Goal: Information Seeking & Learning: Check status

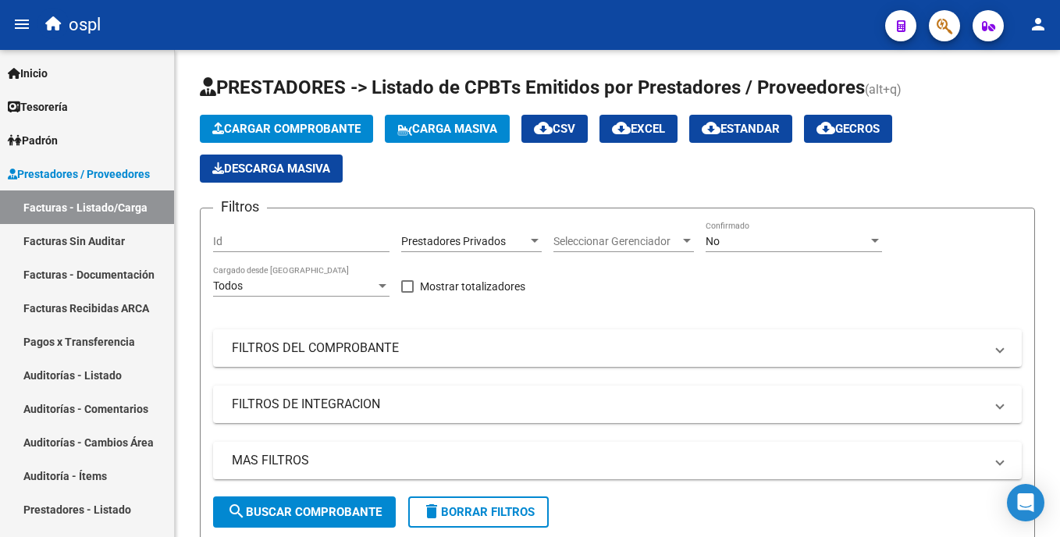
scroll to position [0, 349]
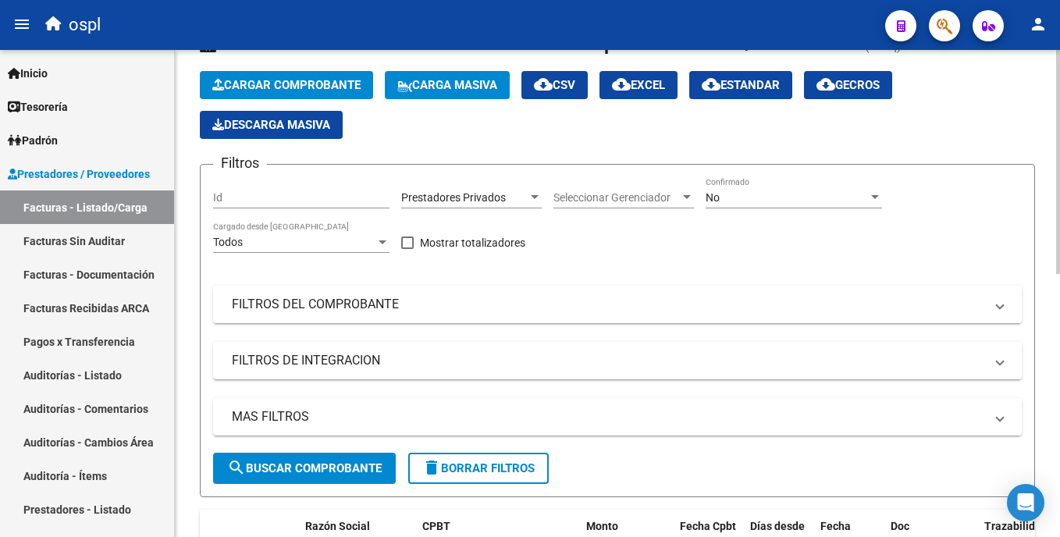
click at [271, 296] on mat-panel-title "FILTROS DEL COMPROBANTE" at bounding box center [608, 304] width 752 height 17
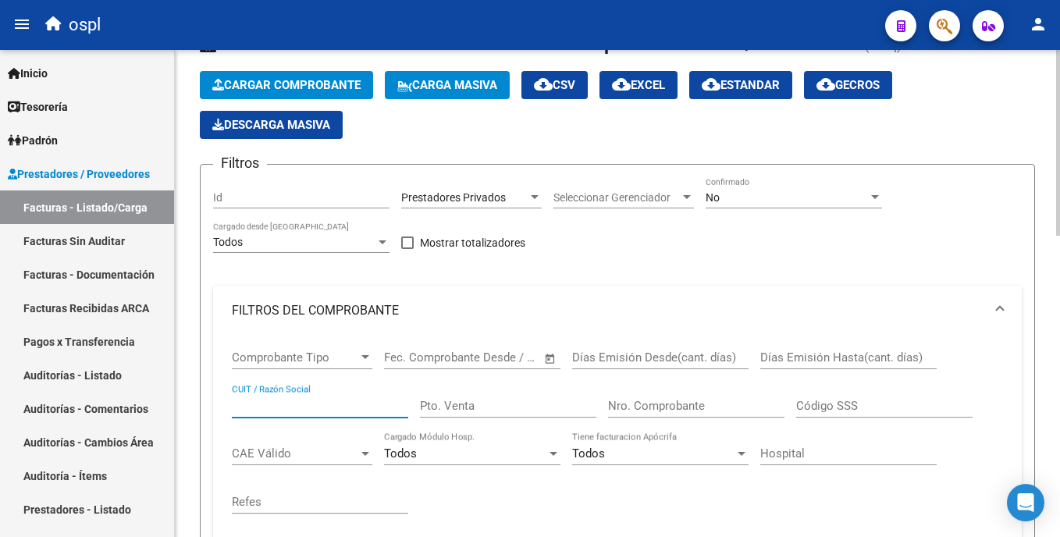
click at [336, 412] on input "CUIT / Razón Social" at bounding box center [320, 406] width 176 height 14
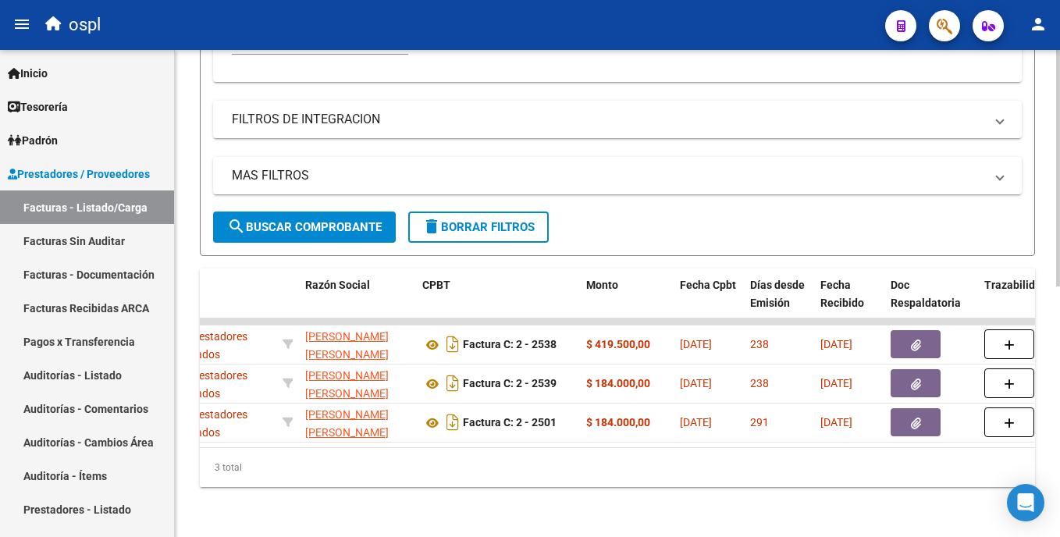
scroll to position [515, 0]
click at [1043, 421] on div "Video tutorial PRESTADORES -> Listado de CPBTs Emitidos por Prestadores / Prove…" at bounding box center [619, 42] width 889 height 990
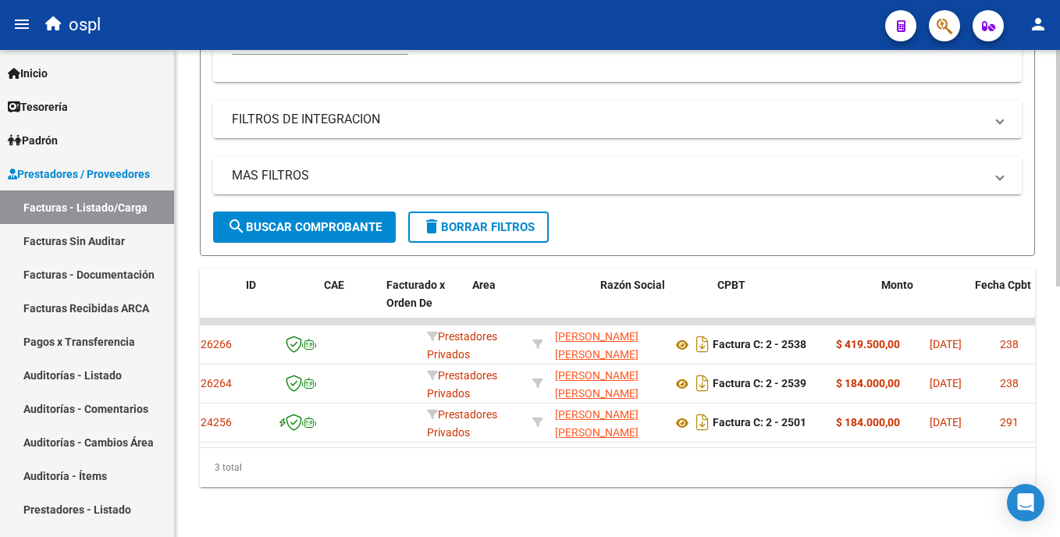
scroll to position [0, 0]
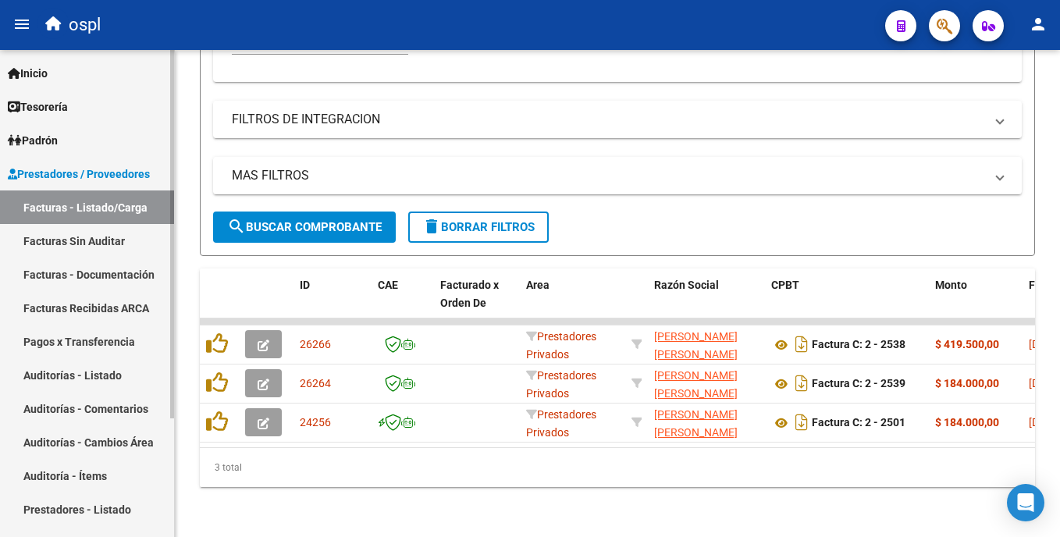
type input "[PERSON_NAME]"
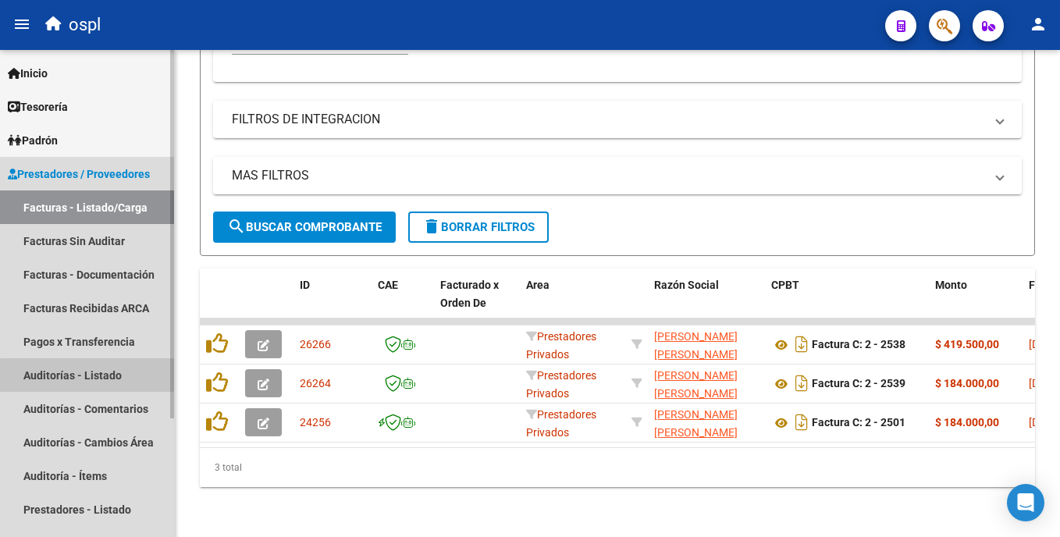
click at [105, 377] on link "Auditorías - Listado" at bounding box center [87, 375] width 174 height 34
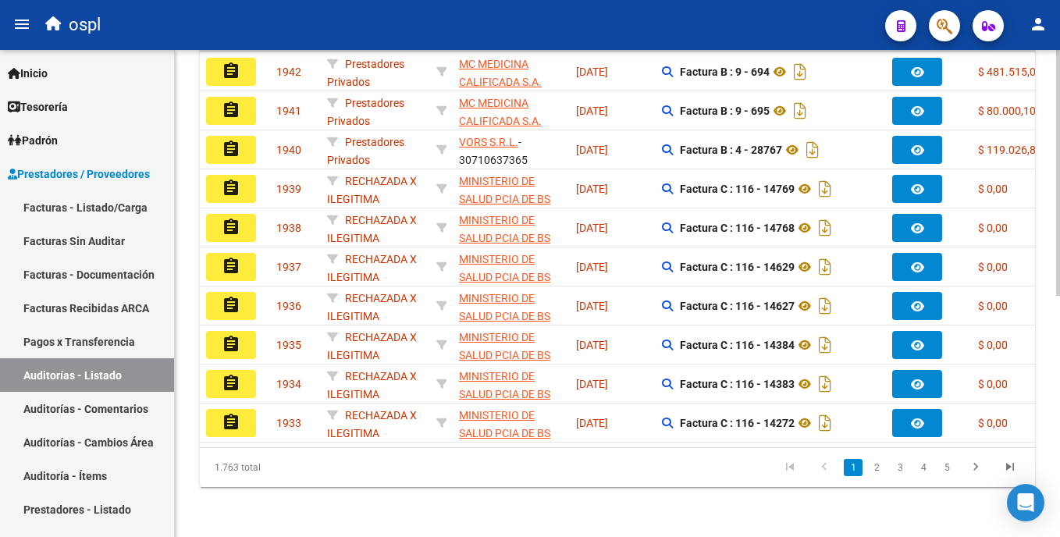
scroll to position [455, 0]
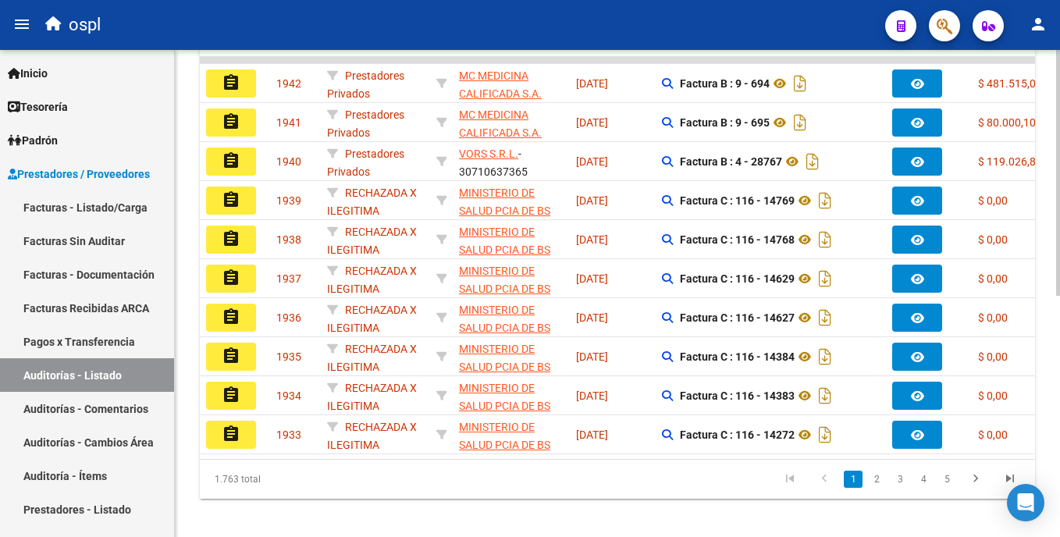
click at [1059, 354] on html "menu ospl person Firma Express Inicio Calendario SSS Instructivos Contacto OS T…" at bounding box center [530, 268] width 1060 height 537
click at [874, 488] on link "2" at bounding box center [876, 479] width 19 height 17
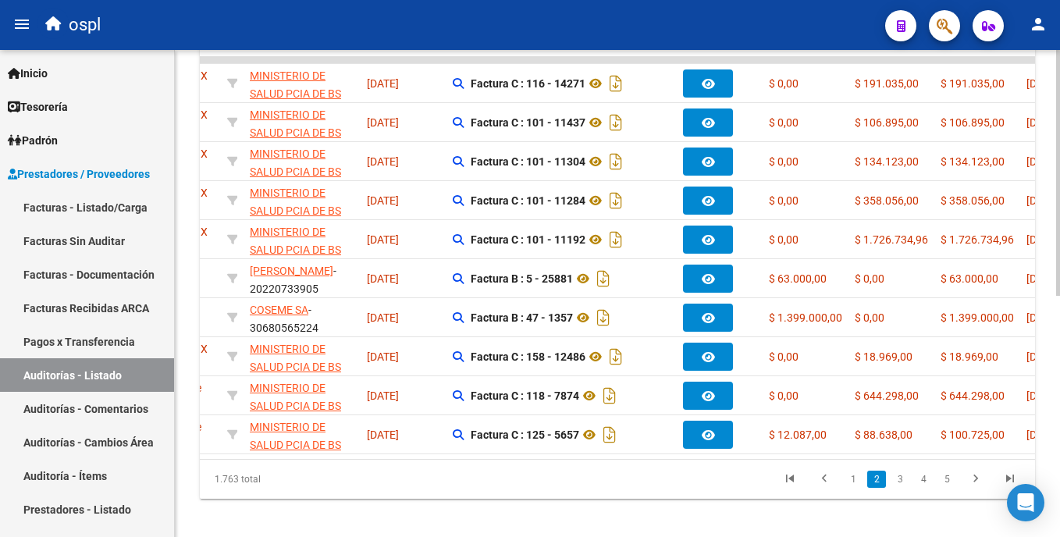
scroll to position [0, 181]
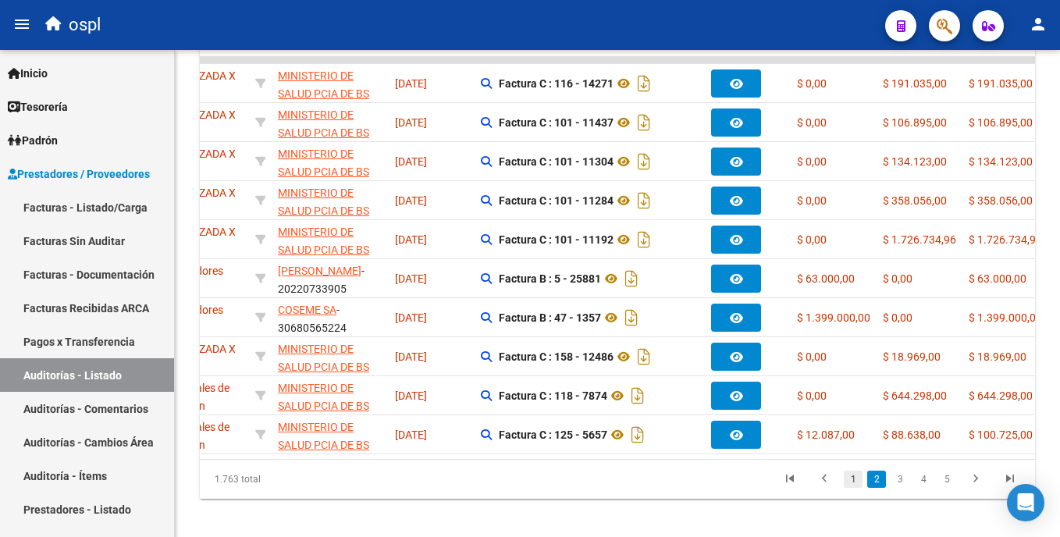
click at [860, 488] on link "1" at bounding box center [853, 479] width 19 height 17
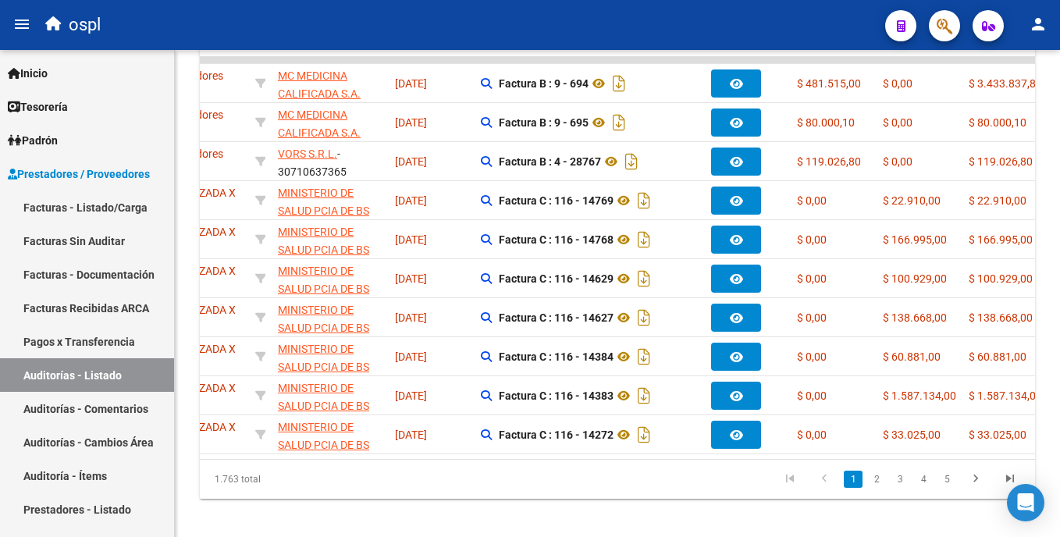
click at [549, 475] on div "1.763 total 1 2 3 4 5" at bounding box center [617, 479] width 835 height 39
drag, startPoint x: 551, startPoint y: 471, endPoint x: 581, endPoint y: 464, distance: 30.7
click at [581, 459] on datatable-body "assignment 1942 Prestadores Privados MC MEDICINA CALIFICADA S.A. - 30712582800 …" at bounding box center [617, 258] width 835 height 402
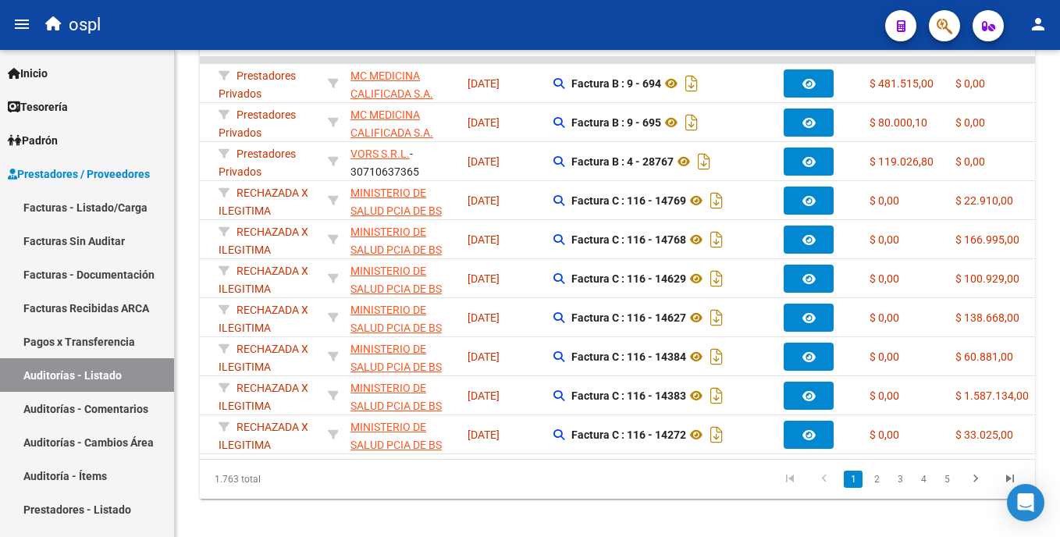
scroll to position [0, 0]
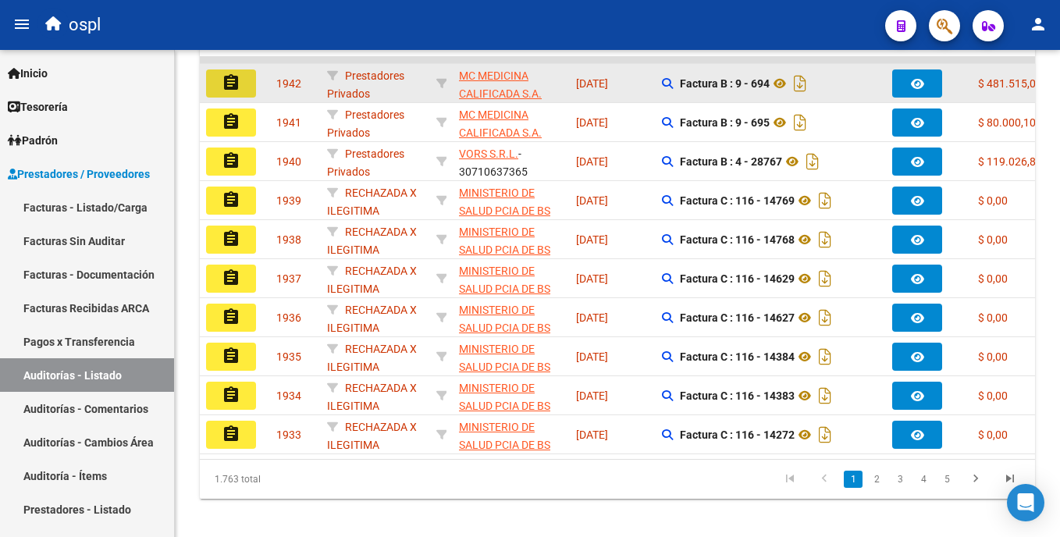
click at [246, 87] on button "assignment" at bounding box center [231, 83] width 50 height 28
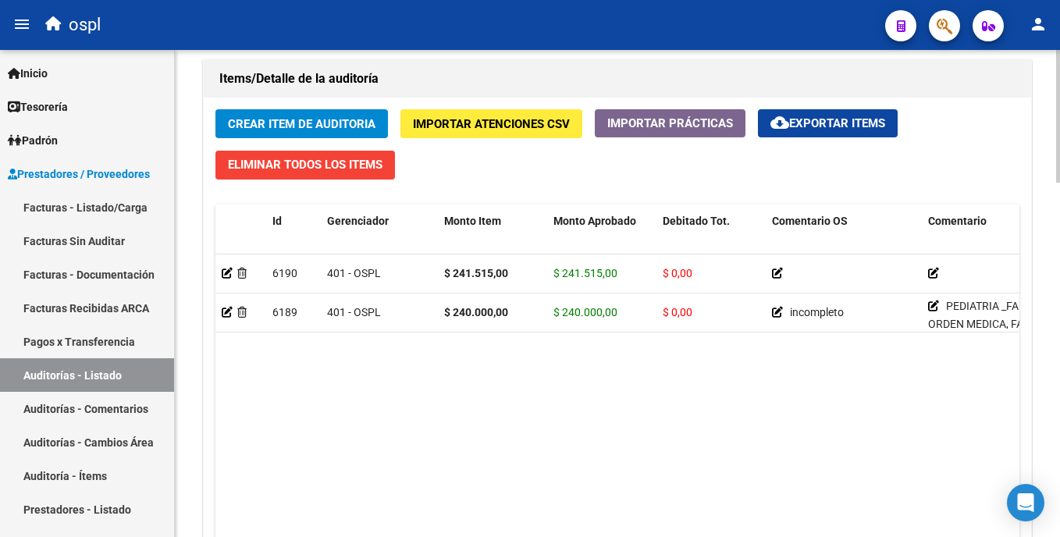
scroll to position [1121, 0]
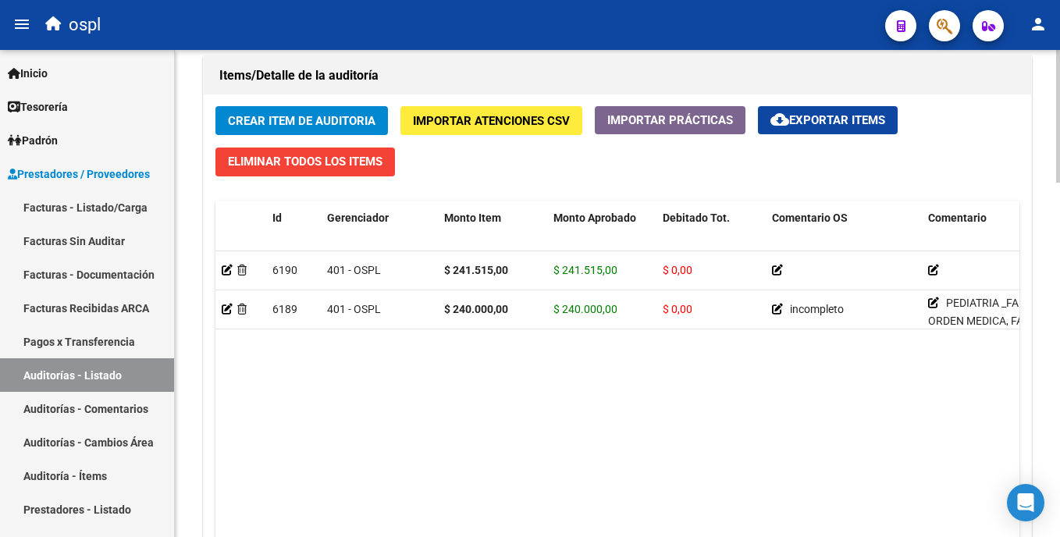
click at [1059, 426] on html "menu ospl person Firma Express Inicio Calendario SSS Instructivos Contacto OS T…" at bounding box center [530, 268] width 1060 height 537
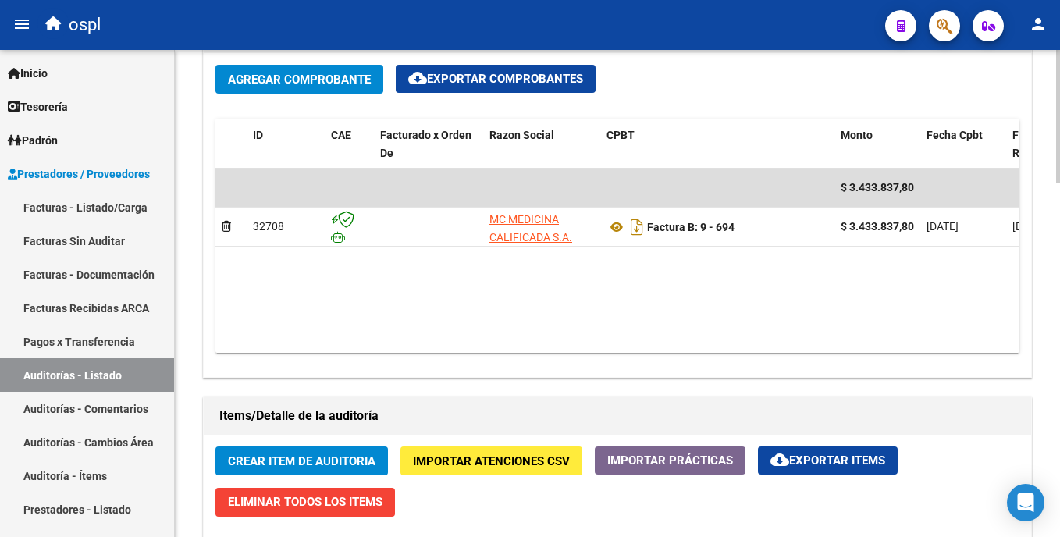
scroll to position [741, 0]
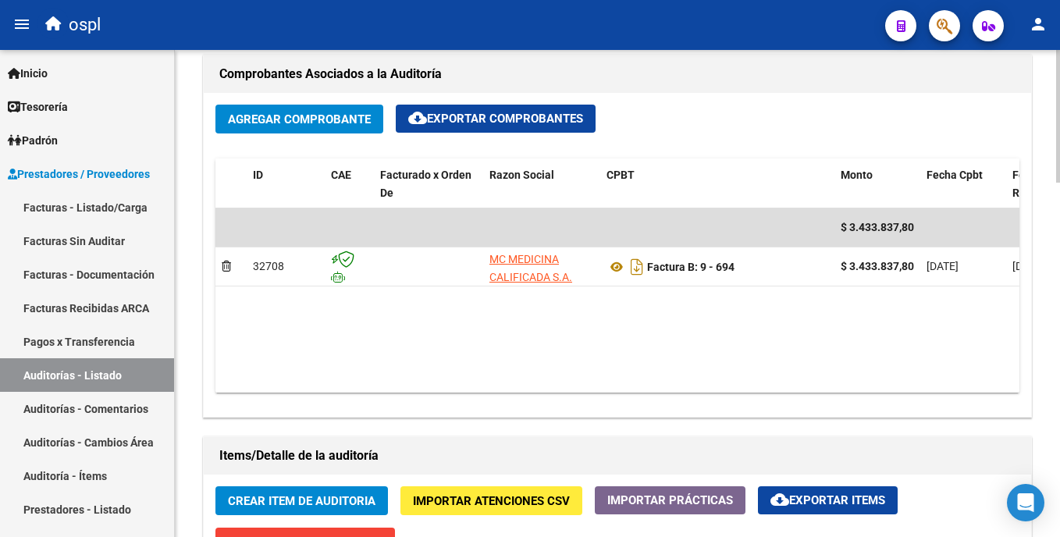
click at [1059, 304] on html "menu ospl person Firma Express Inicio Calendario SSS Instructivos Contacto OS T…" at bounding box center [530, 268] width 1060 height 537
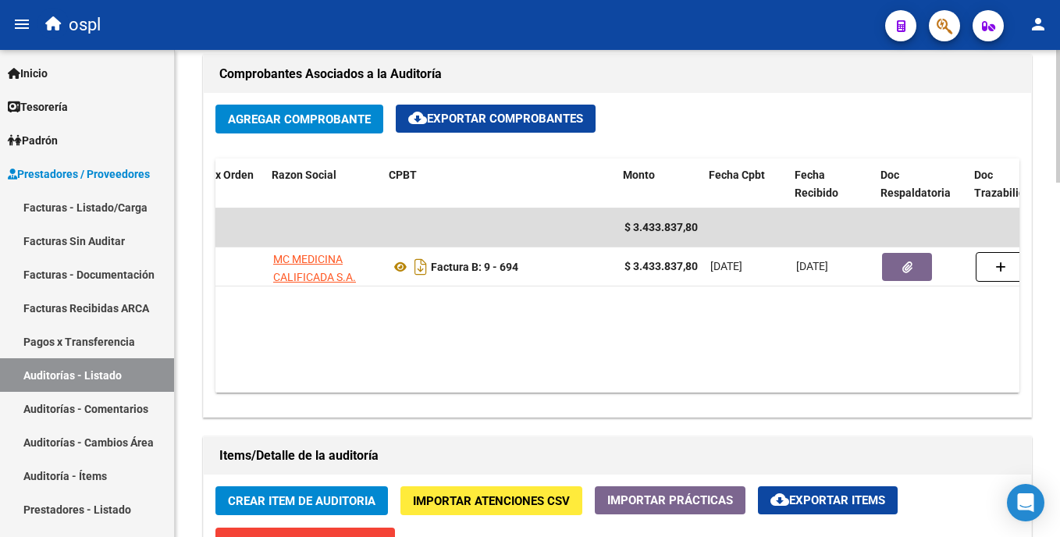
scroll to position [0, 233]
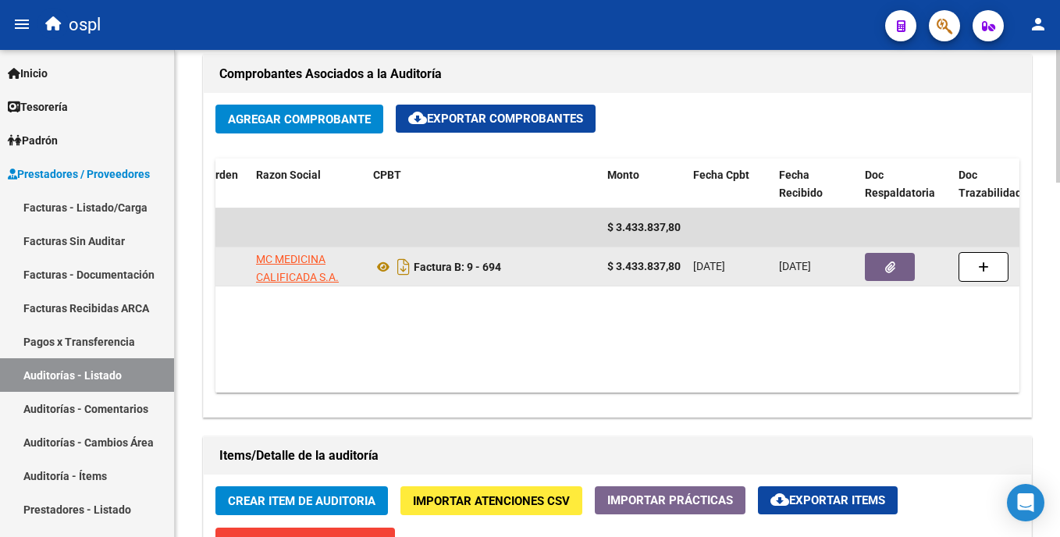
click at [904, 270] on button "button" at bounding box center [890, 267] width 50 height 28
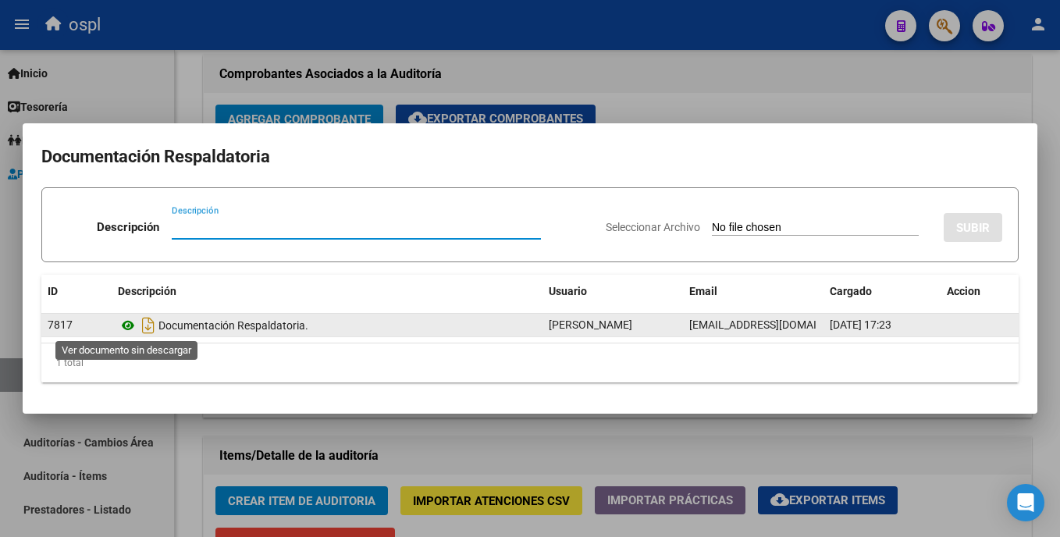
click at [126, 323] on icon at bounding box center [128, 325] width 20 height 19
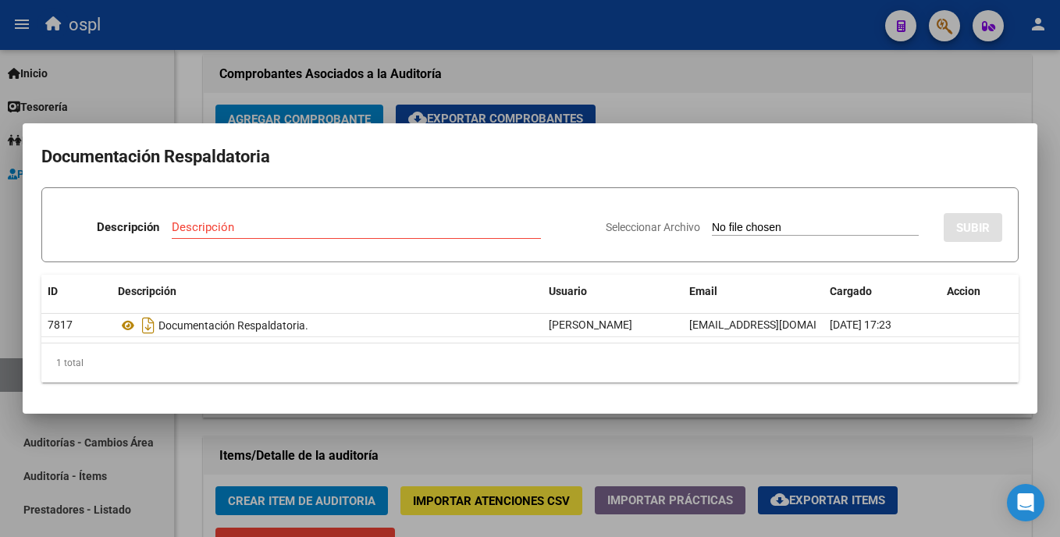
click at [848, 83] on div at bounding box center [530, 268] width 1060 height 537
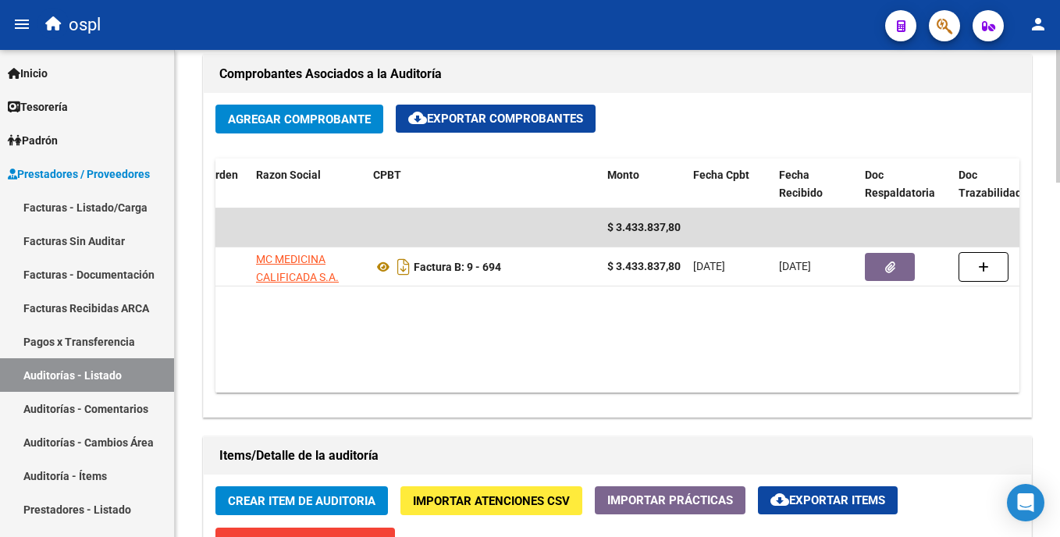
drag, startPoint x: 1055, startPoint y: 287, endPoint x: 1057, endPoint y: 359, distance: 71.8
click at [1057, 359] on div "arrow_back Editar 1942 cloud_download Generar informe Puede notificar al gerenc…" at bounding box center [619, 201] width 889 height 1785
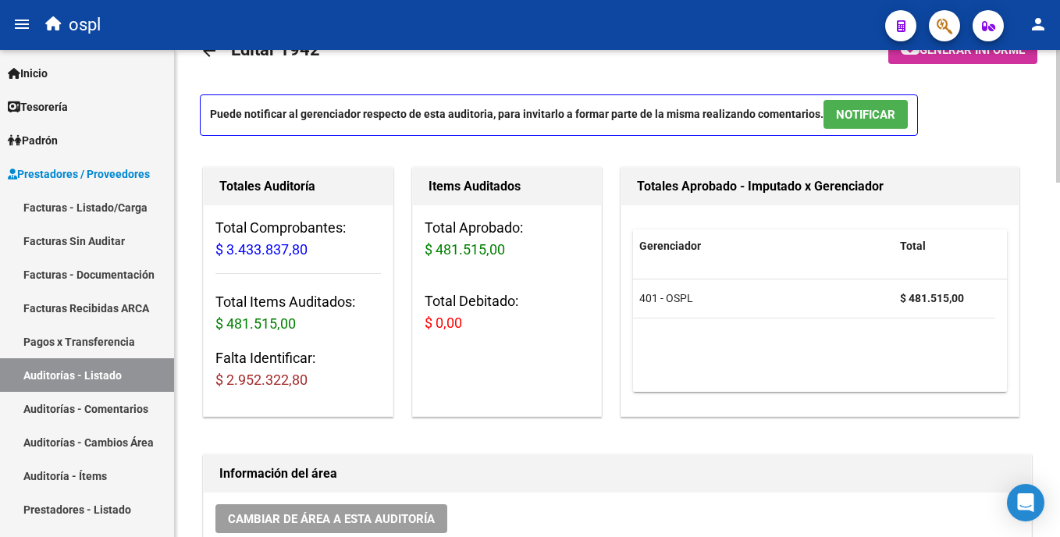
scroll to position [44, 0]
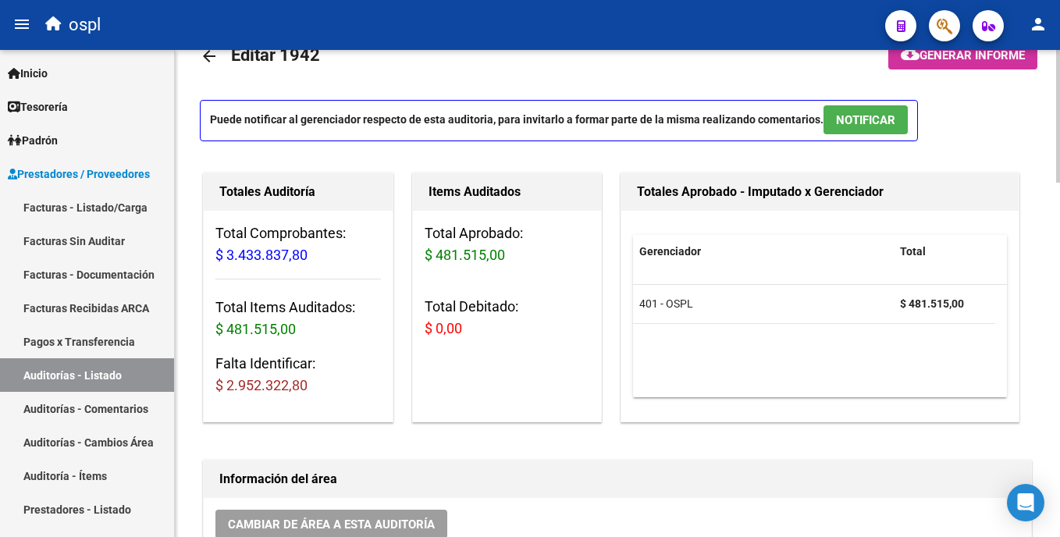
click at [1059, 171] on html "menu ospl person Firma Express Inicio Calendario SSS Instructivos Contacto OS T…" at bounding box center [530, 268] width 1060 height 537
click at [96, 235] on link "Facturas Sin Auditar" at bounding box center [87, 241] width 174 height 34
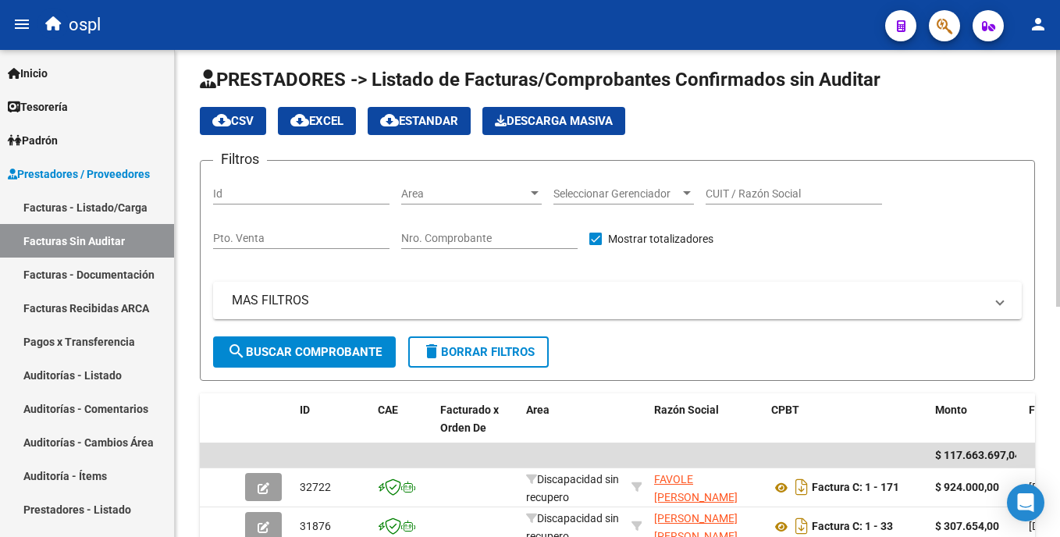
scroll to position [44, 0]
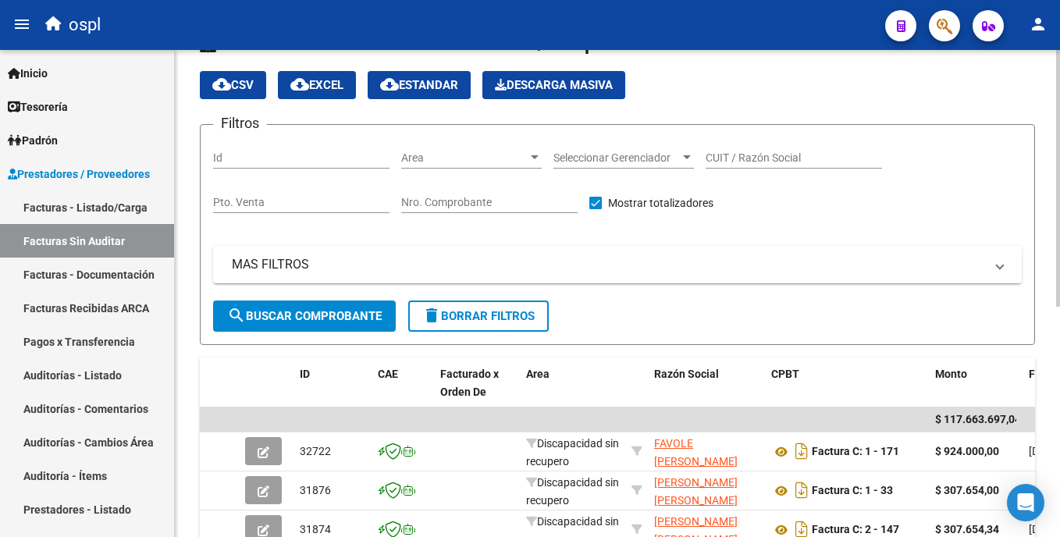
click at [498, 172] on div "Area Area" at bounding box center [471, 159] width 140 height 44
click at [503, 161] on span "Area" at bounding box center [464, 157] width 126 height 13
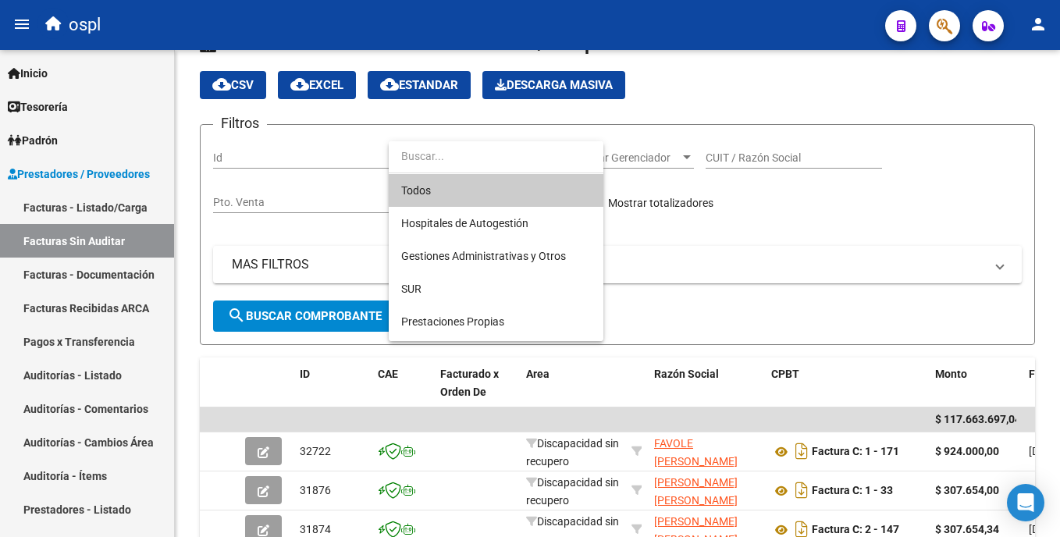
scroll to position [175, 0]
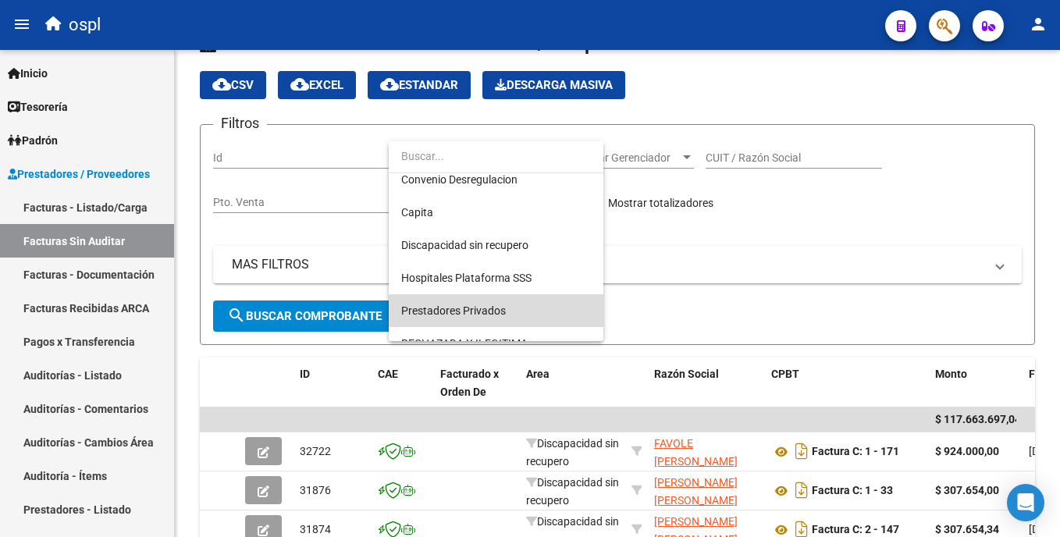
click at [552, 311] on span "Prestadores Privados" at bounding box center [496, 310] width 190 height 33
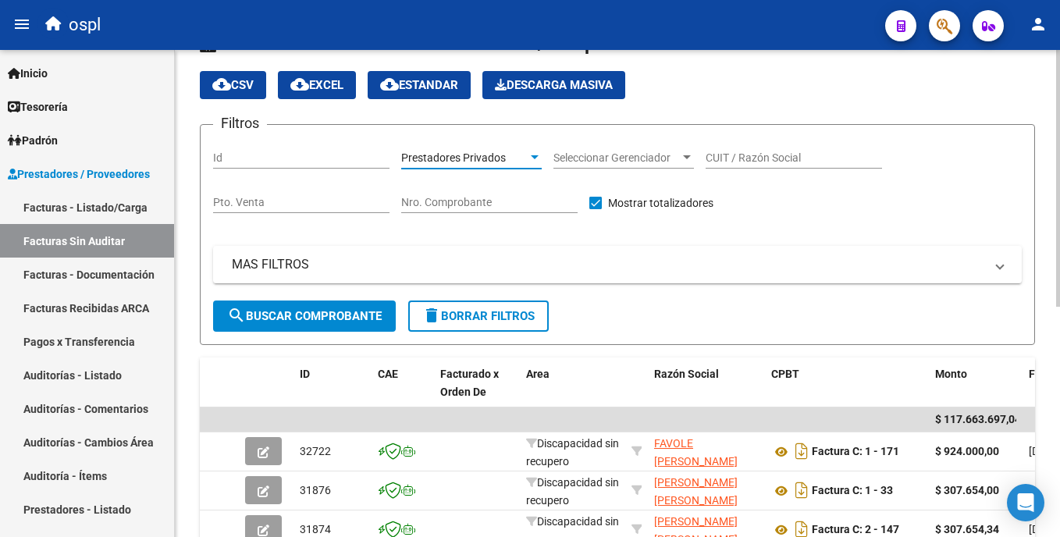
click at [343, 307] on button "search Buscar Comprobante" at bounding box center [304, 315] width 183 height 31
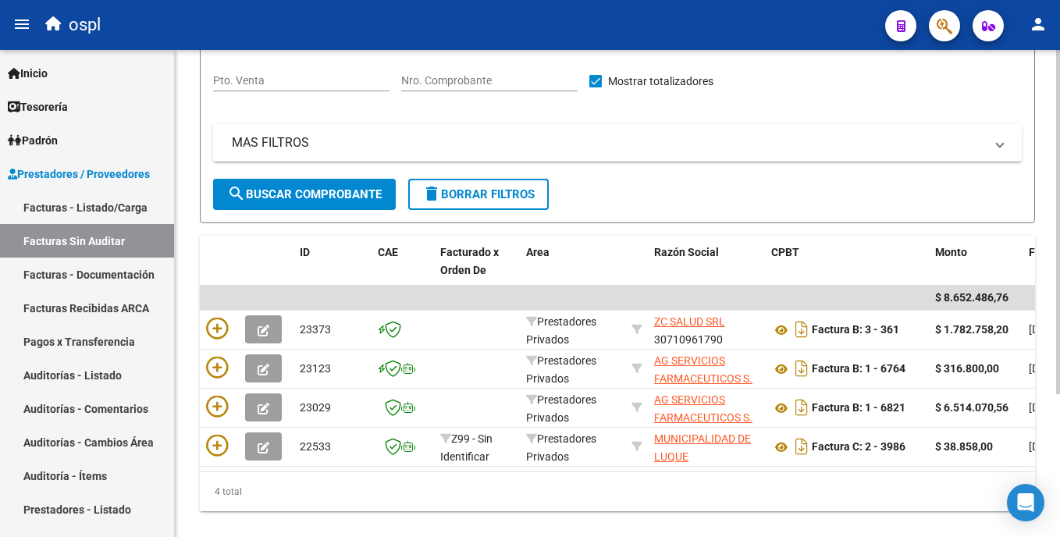
scroll to position [202, 0]
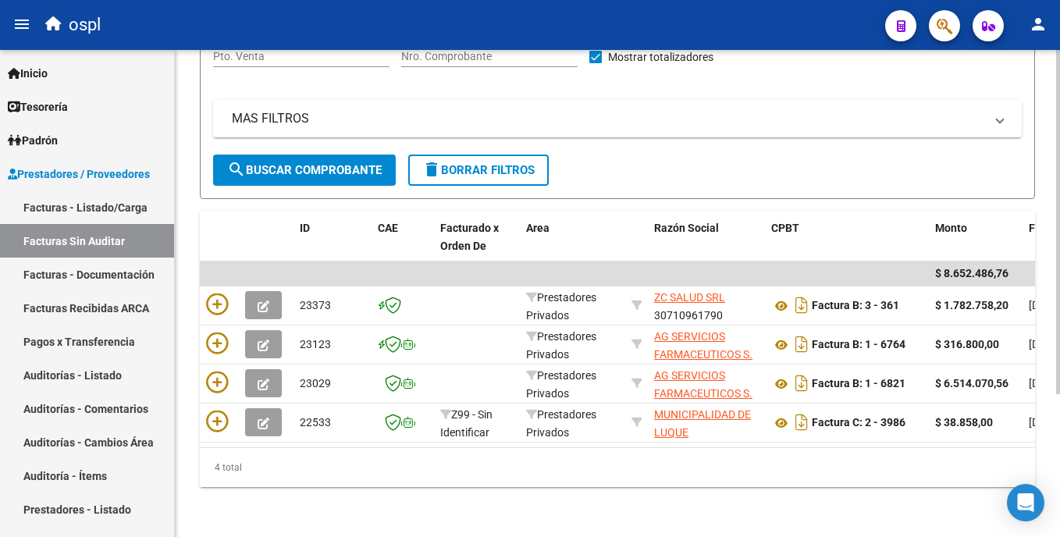
click at [1059, 300] on html "menu ospl person Firma Express Inicio Calendario SSS Instructivos Contacto OS T…" at bounding box center [530, 268] width 1060 height 537
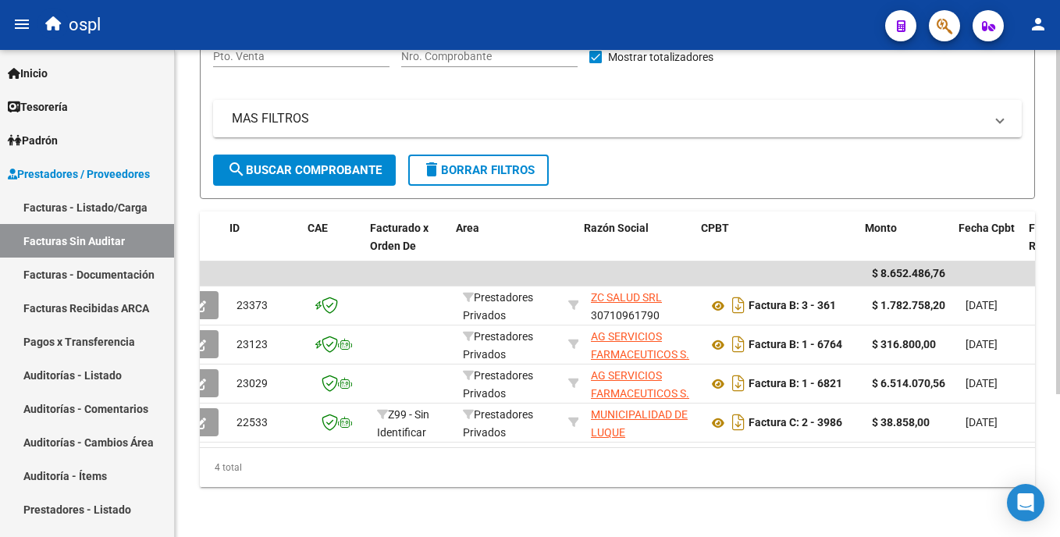
scroll to position [0, 0]
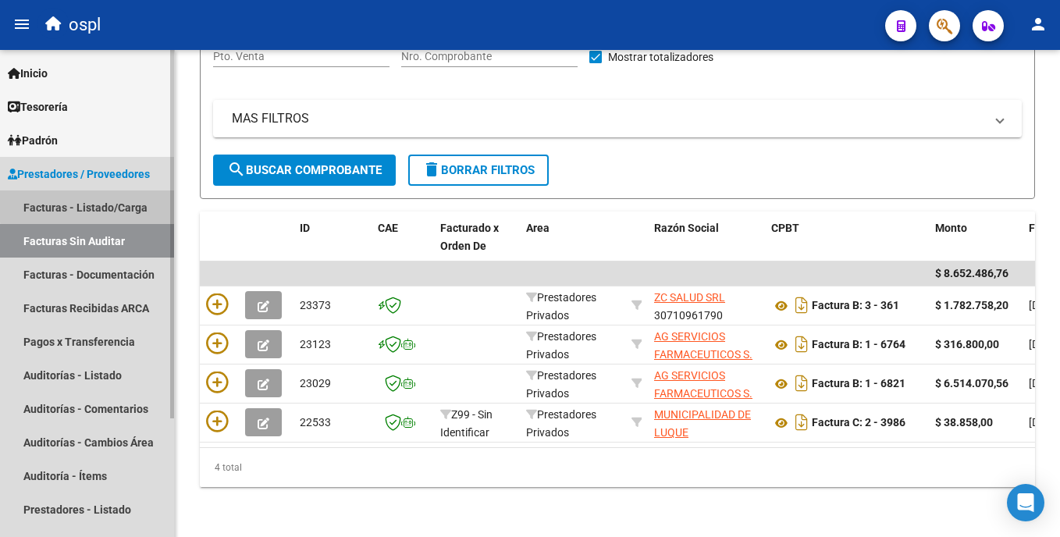
click at [133, 203] on link "Facturas - Listado/Carga" at bounding box center [87, 207] width 174 height 34
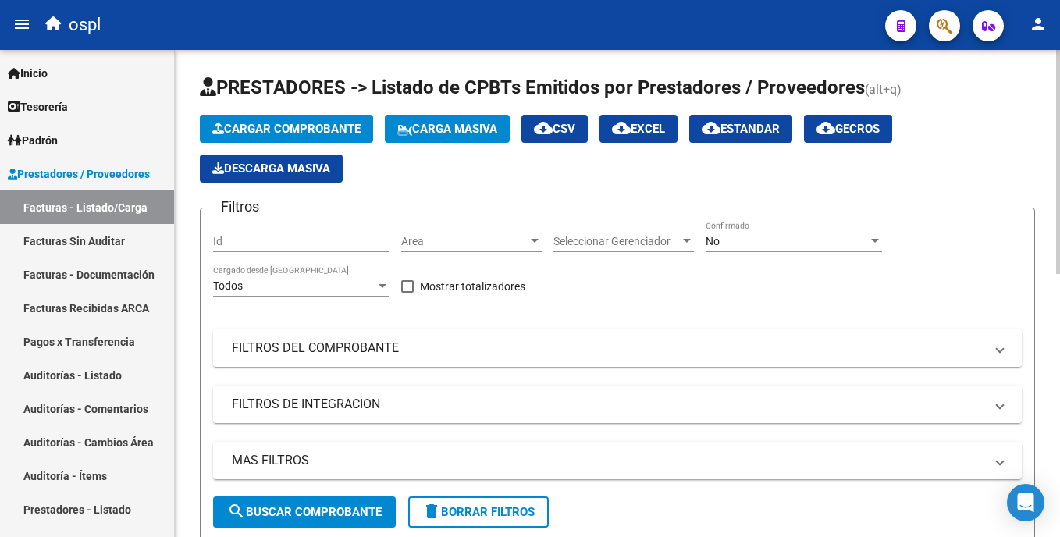
click at [469, 245] on span "Area" at bounding box center [464, 241] width 126 height 13
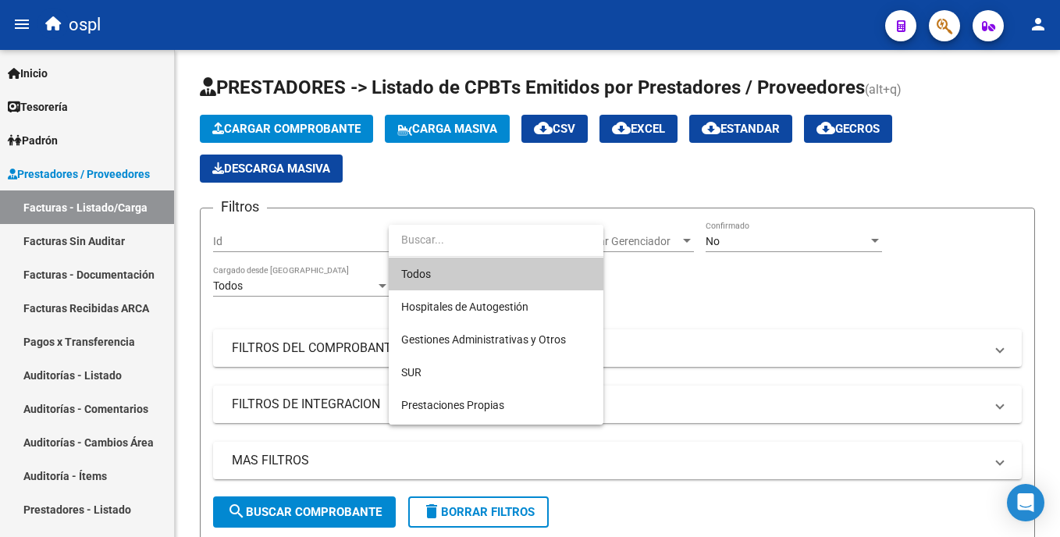
scroll to position [175, 0]
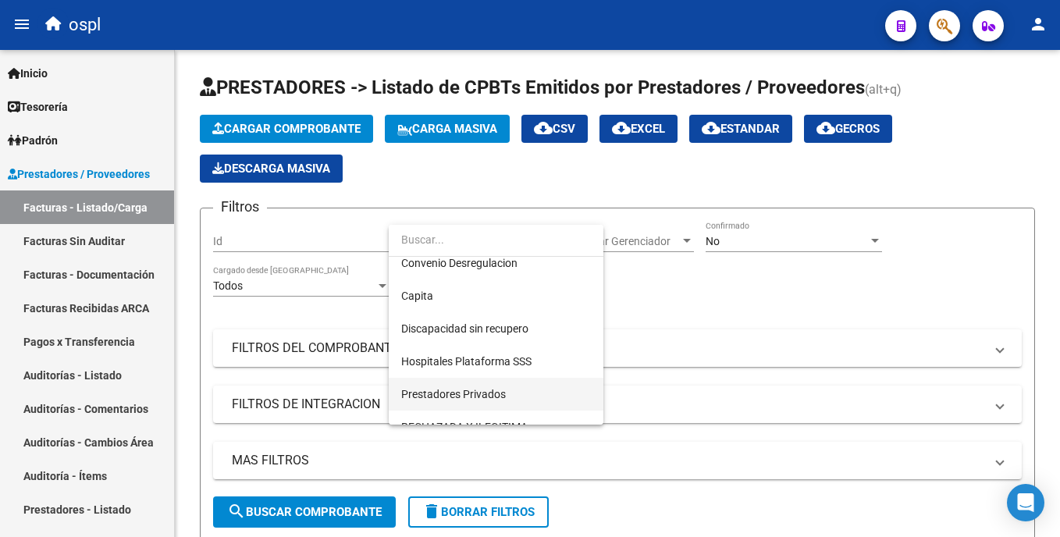
click at [541, 391] on span "Prestadores Privados" at bounding box center [496, 394] width 190 height 33
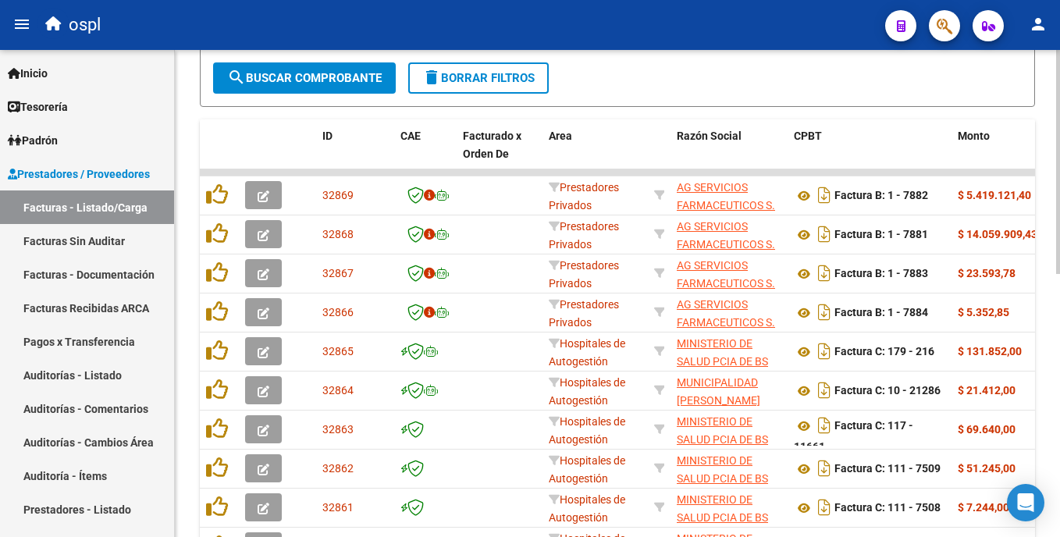
scroll to position [435, 0]
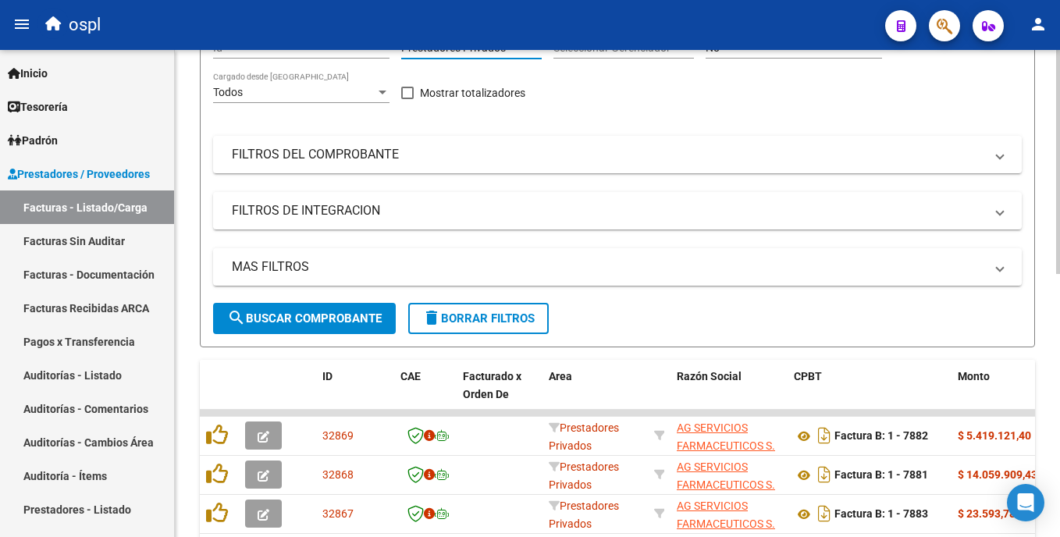
click at [1059, 249] on html "menu ospl person Firma Express Inicio Calendario SSS Instructivos Contacto OS T…" at bounding box center [530, 268] width 1060 height 537
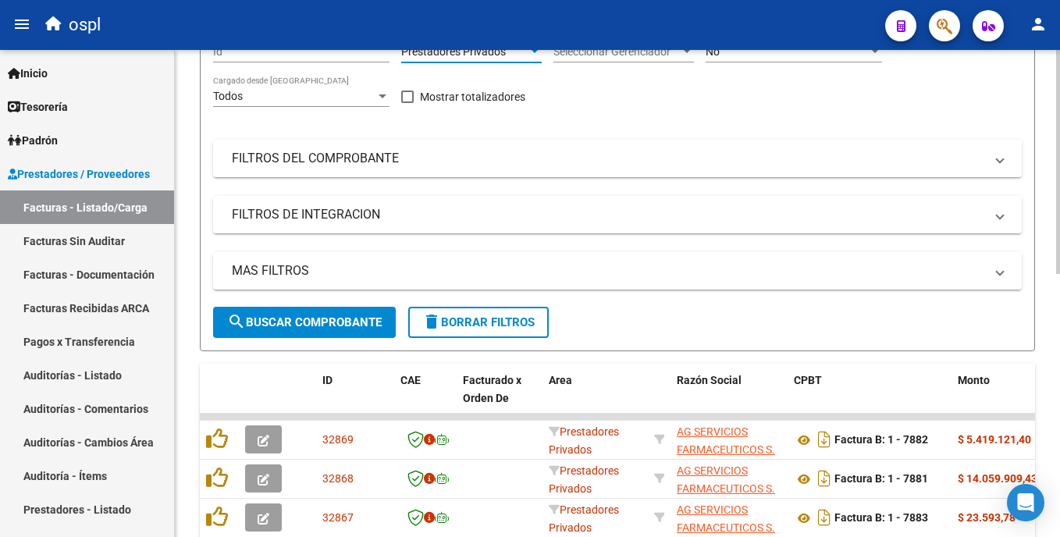
click at [372, 329] on span "search Buscar Comprobante" at bounding box center [304, 322] width 155 height 14
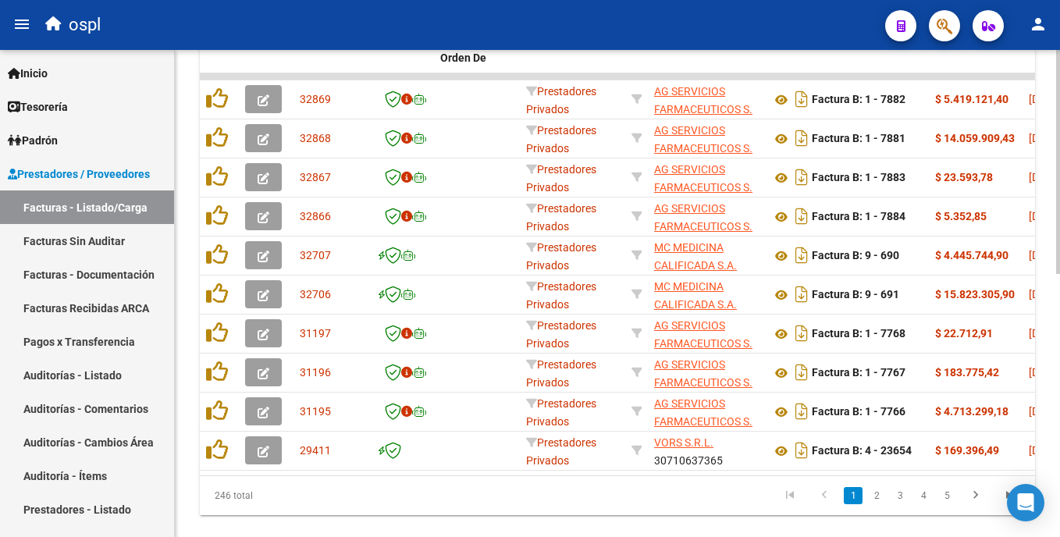
scroll to position [537, 0]
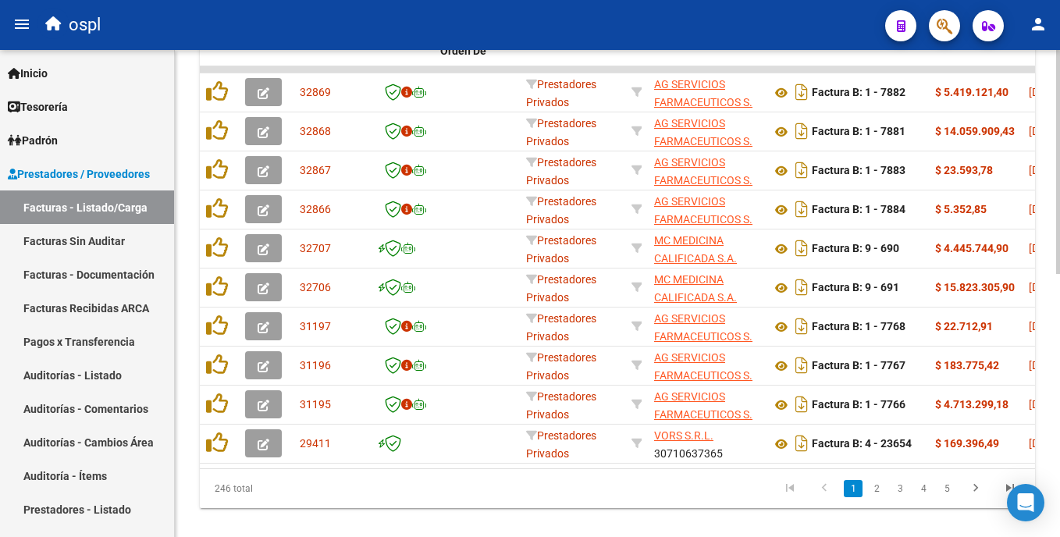
click at [1059, 329] on html "menu ospl person Firma Express Inicio Calendario SSS Instructivos Contacto OS T…" at bounding box center [530, 268] width 1060 height 537
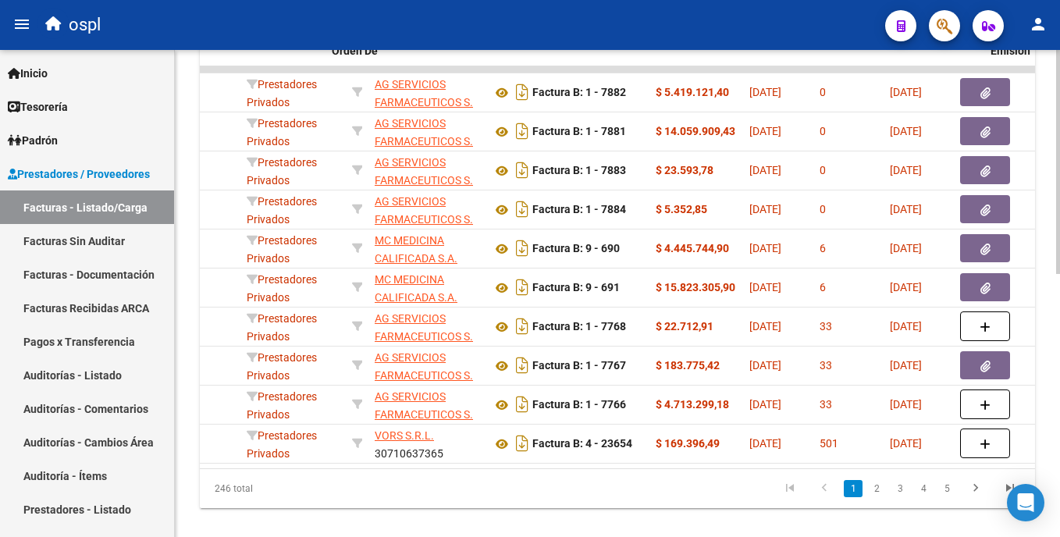
scroll to position [0, 102]
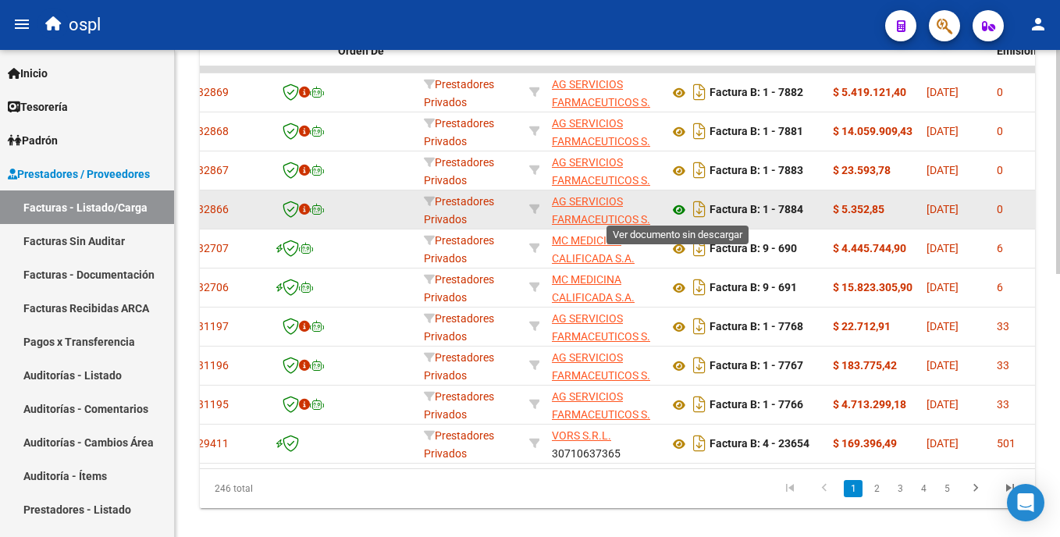
click at [673, 213] on icon at bounding box center [679, 210] width 20 height 19
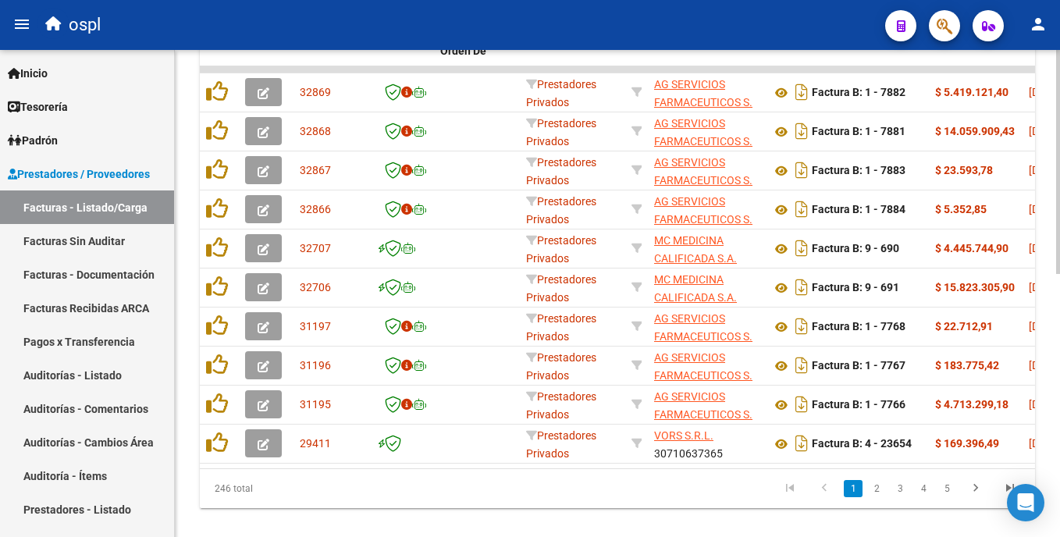
scroll to position [50, 0]
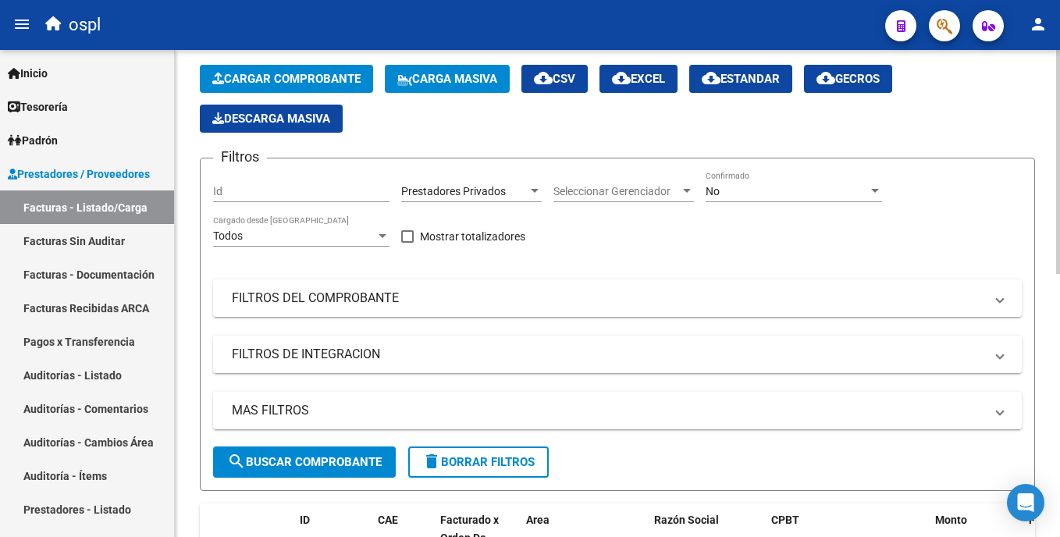
click at [1059, 197] on html "menu ospl person Firma Express Inicio Calendario SSS Instructivos Contacto OS T…" at bounding box center [530, 268] width 1060 height 537
click at [350, 305] on mat-panel-title "FILTROS DEL COMPROBANTE" at bounding box center [608, 298] width 752 height 17
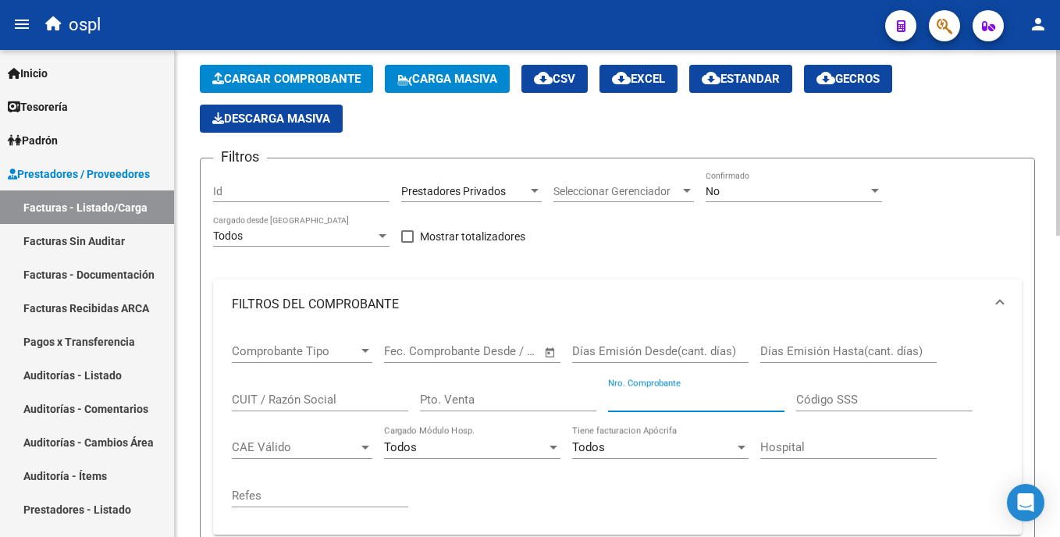
click at [645, 403] on input "Nro. Comprobante" at bounding box center [696, 400] width 176 height 14
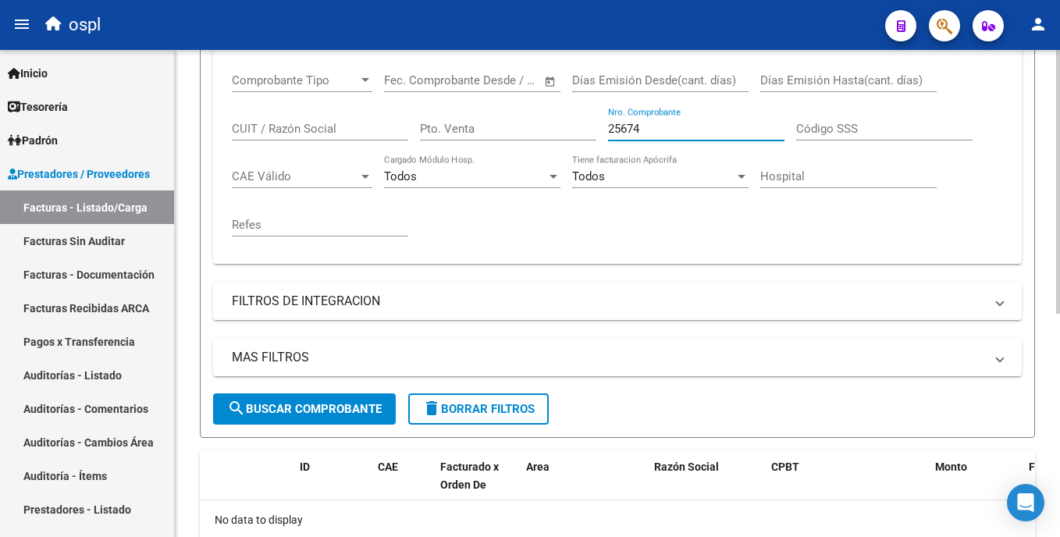
click at [1029, 315] on div "Video tutorial PRESTADORES -> Listado de CPBTs Emitidos por Prestadores / Prove…" at bounding box center [619, 179] width 889 height 900
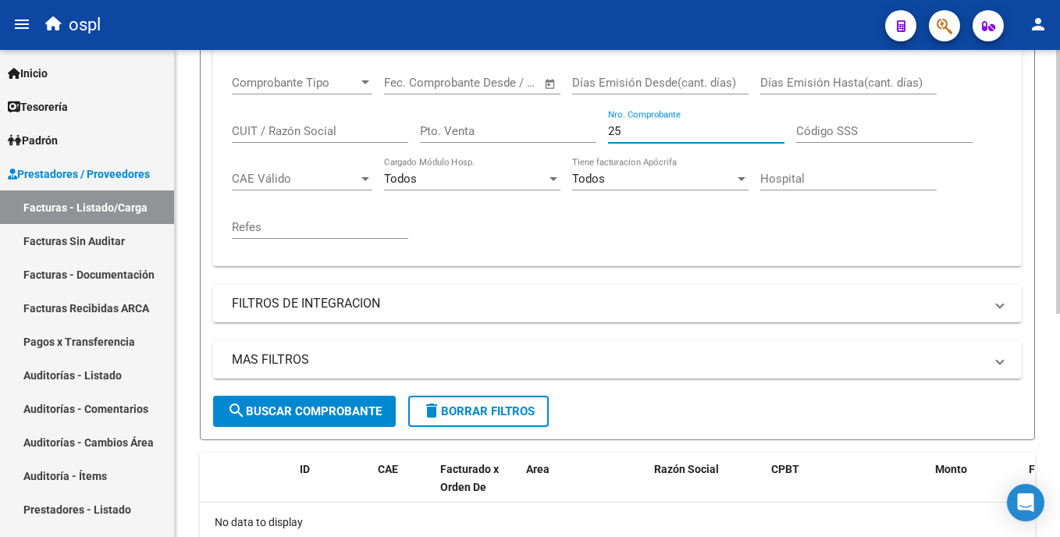
type input "2"
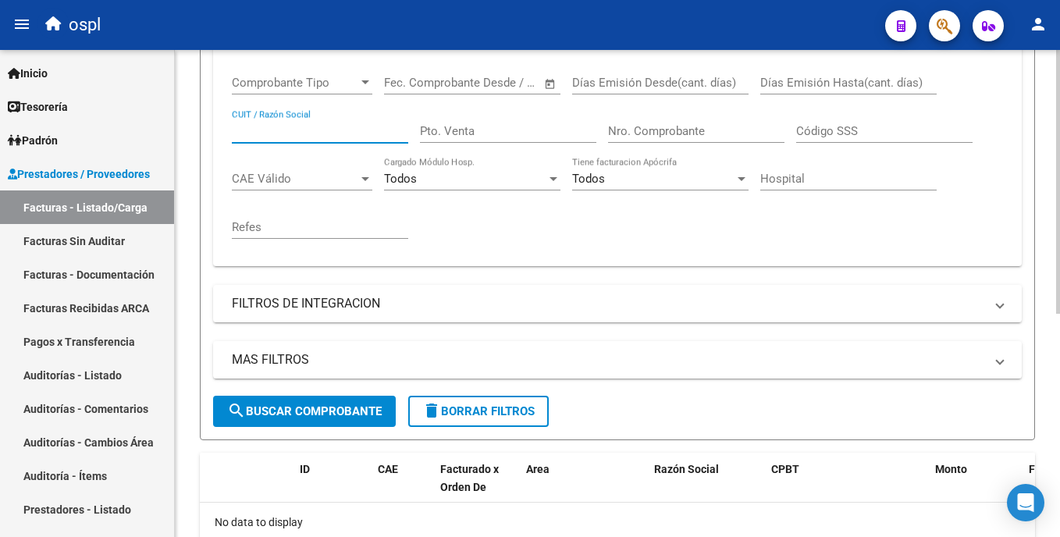
click at [318, 136] on input "CUIT / Razón Social" at bounding box center [320, 131] width 176 height 14
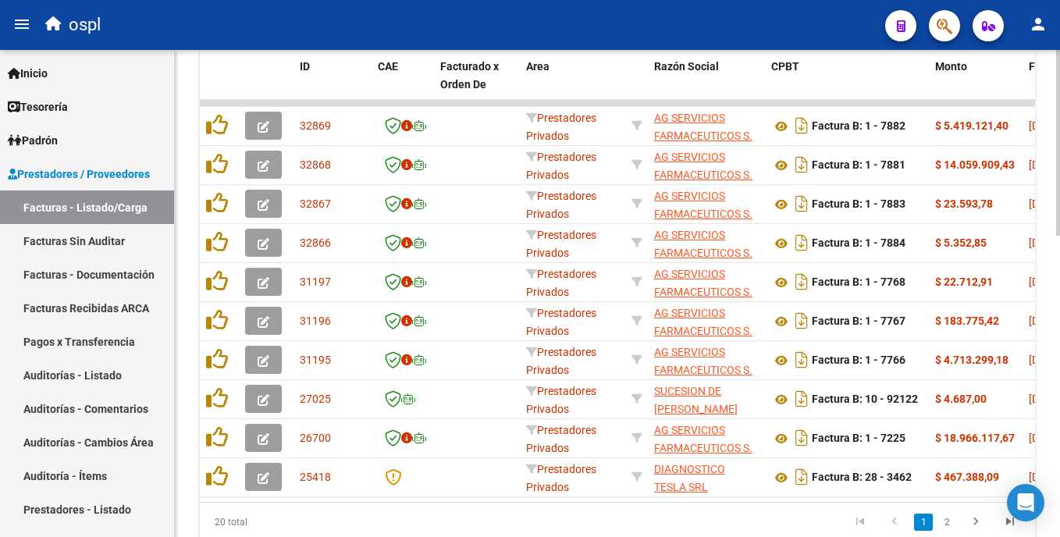
scroll to position [725, 0]
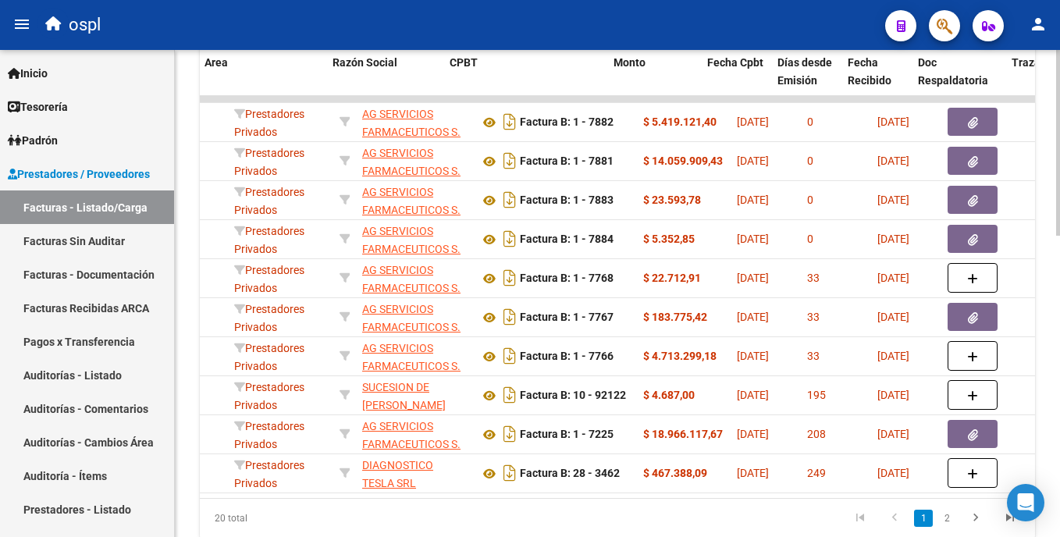
scroll to position [0, 325]
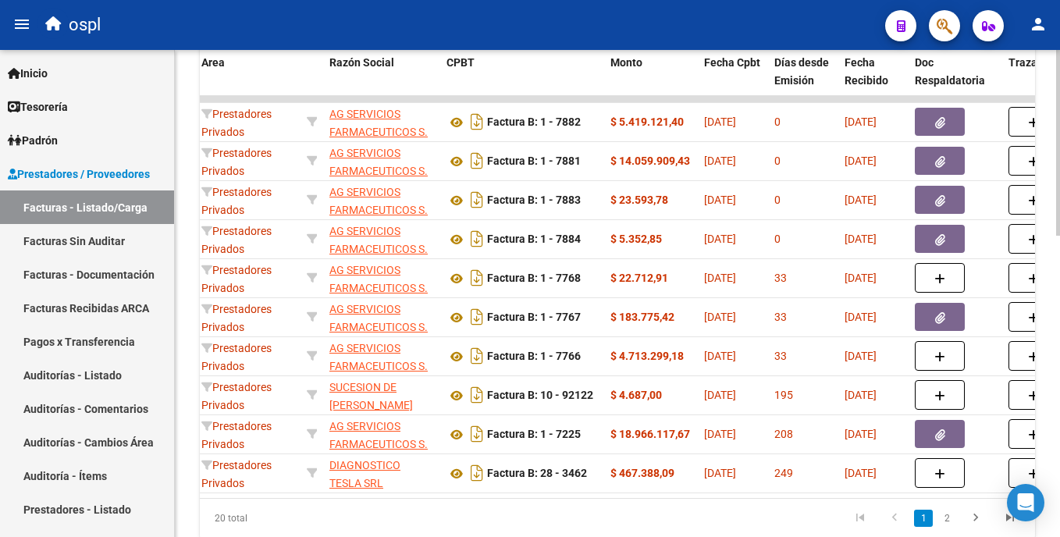
type input "ag"
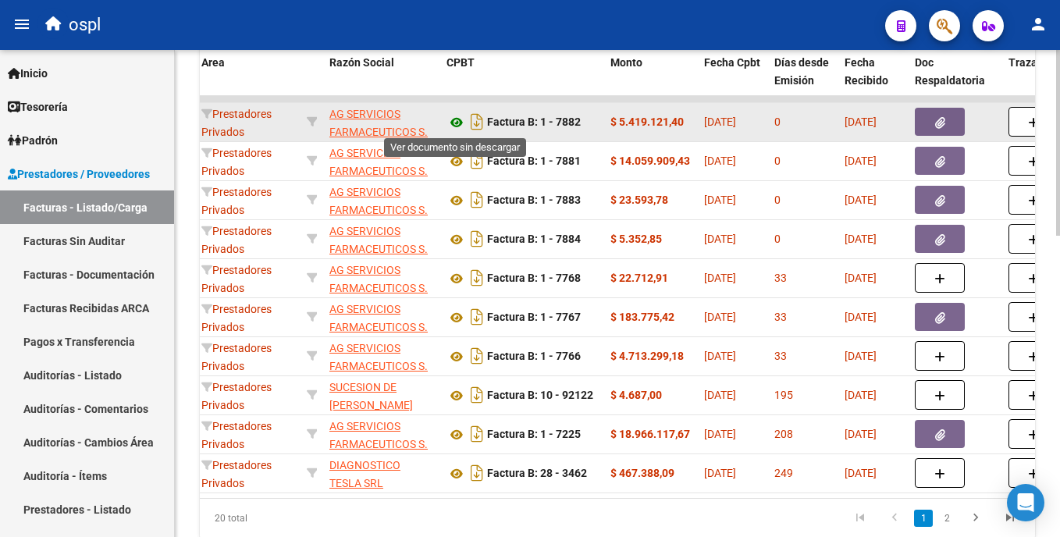
click at [456, 119] on icon at bounding box center [456, 122] width 20 height 19
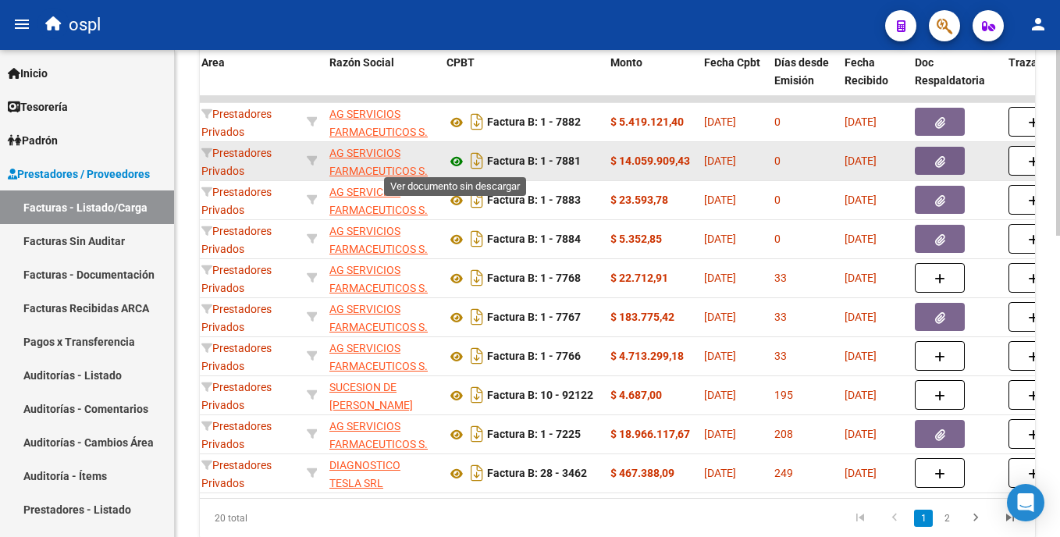
click at [455, 159] on icon at bounding box center [456, 161] width 20 height 19
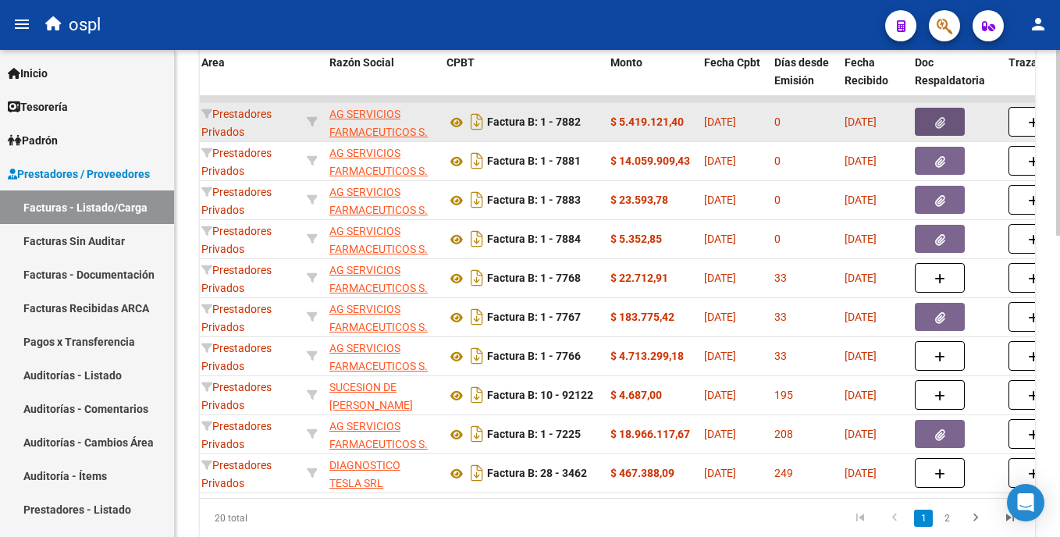
click at [928, 114] on button "button" at bounding box center [940, 122] width 50 height 28
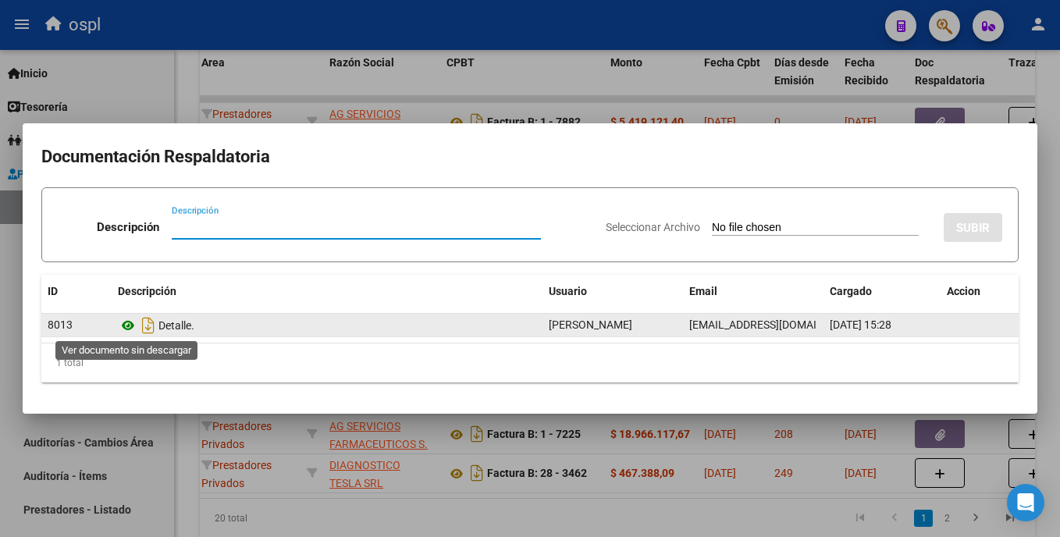
click at [134, 324] on icon at bounding box center [128, 325] width 20 height 19
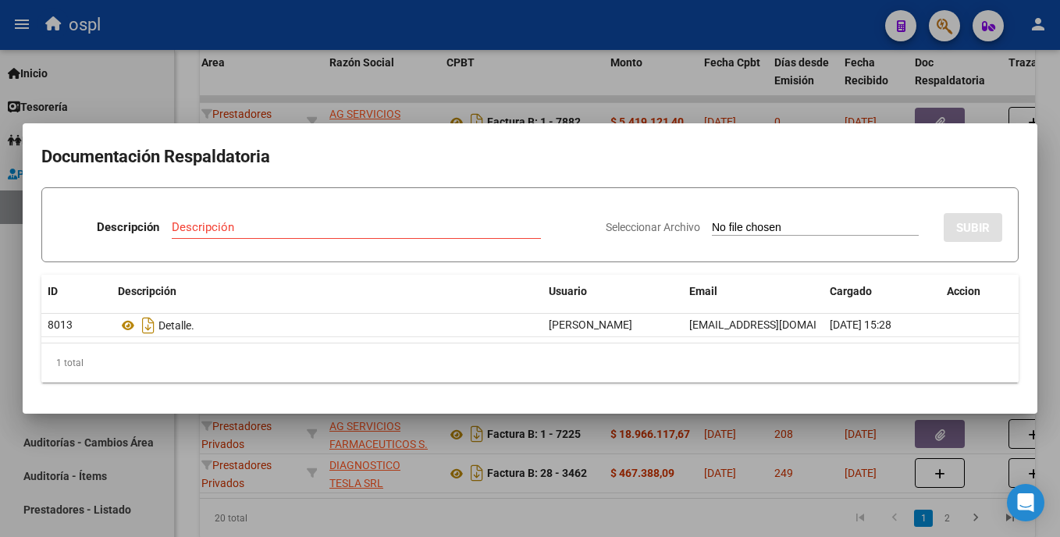
click at [692, 102] on div at bounding box center [530, 268] width 1060 height 537
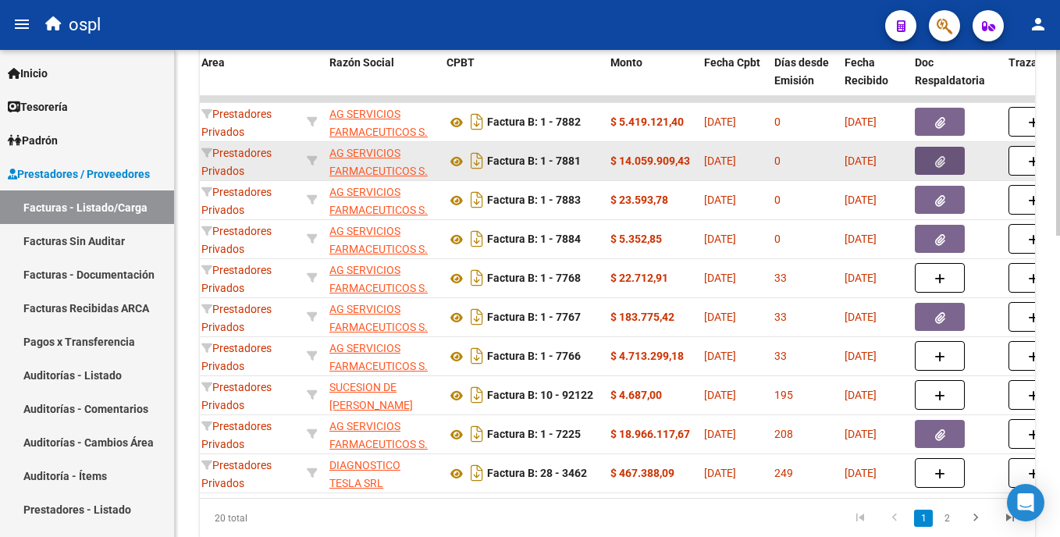
click at [932, 162] on button "button" at bounding box center [940, 161] width 50 height 28
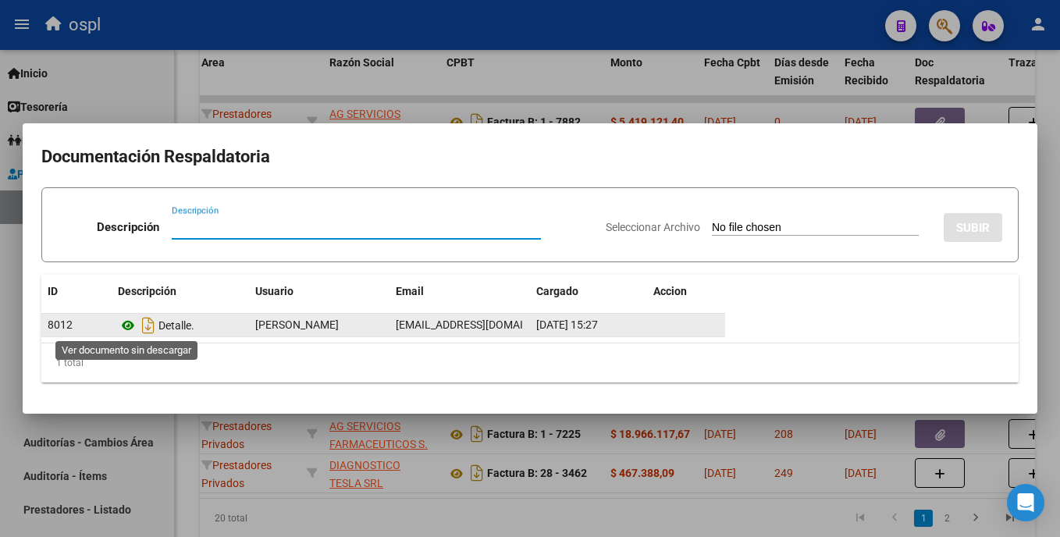
click at [130, 322] on icon at bounding box center [128, 325] width 20 height 19
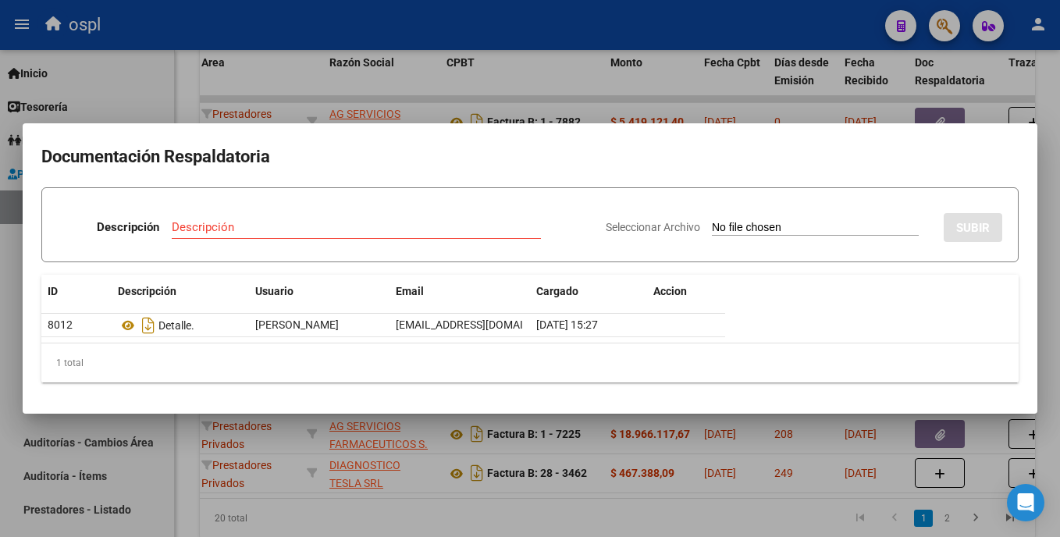
click at [567, 55] on div at bounding box center [530, 268] width 1060 height 537
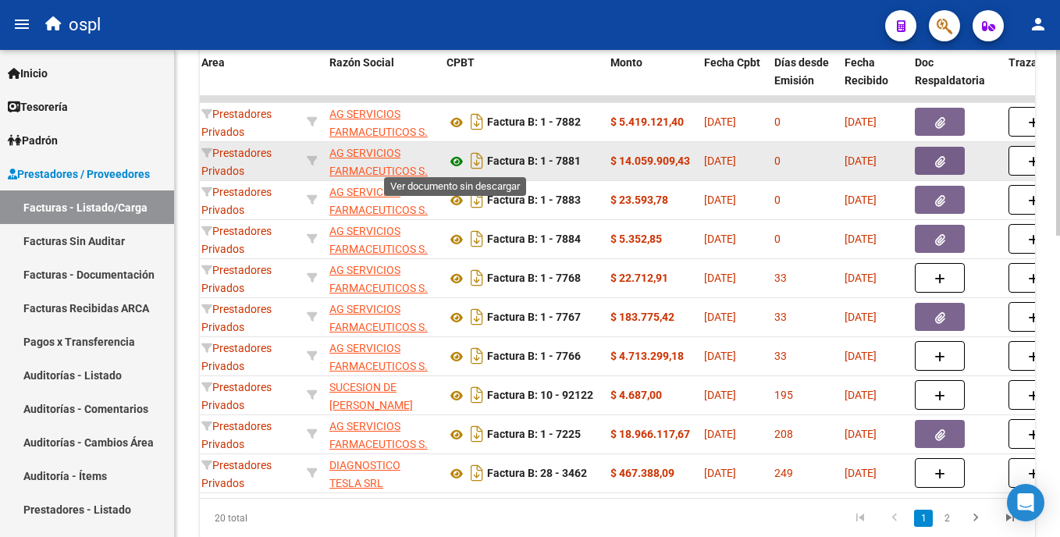
click at [457, 161] on icon at bounding box center [456, 161] width 20 height 19
click at [931, 163] on button "button" at bounding box center [940, 161] width 50 height 28
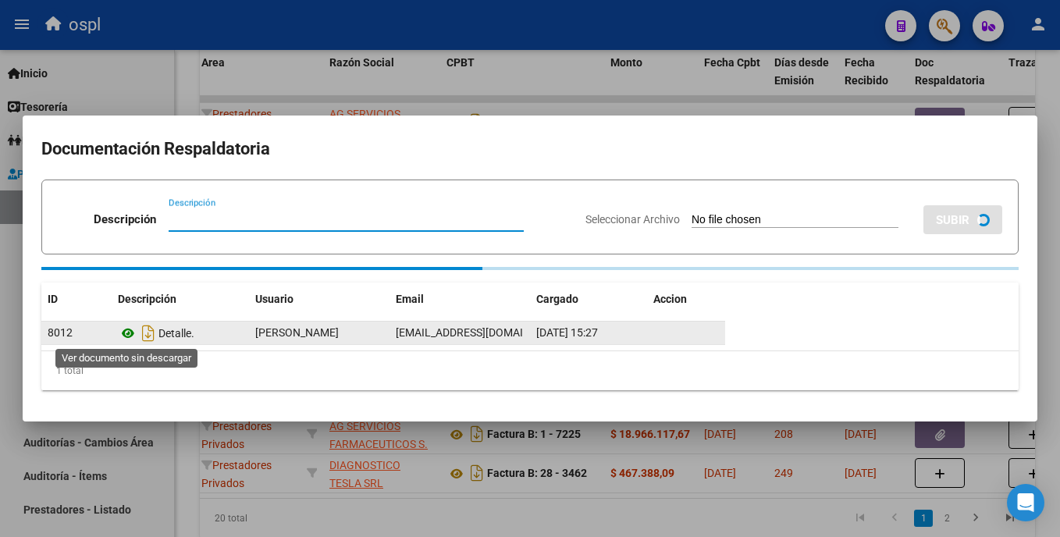
click at [123, 336] on icon at bounding box center [128, 333] width 20 height 19
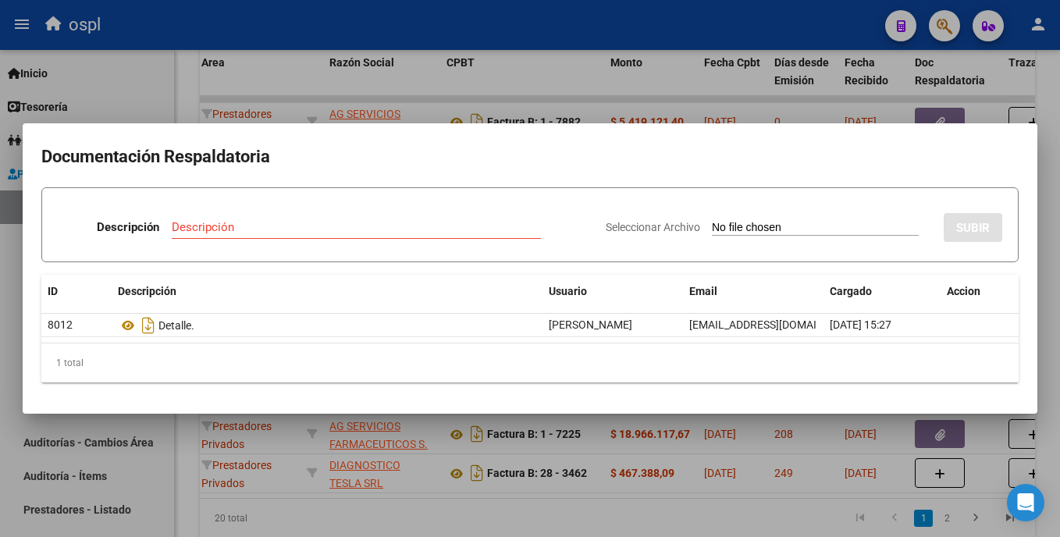
click at [600, 37] on div at bounding box center [530, 268] width 1060 height 537
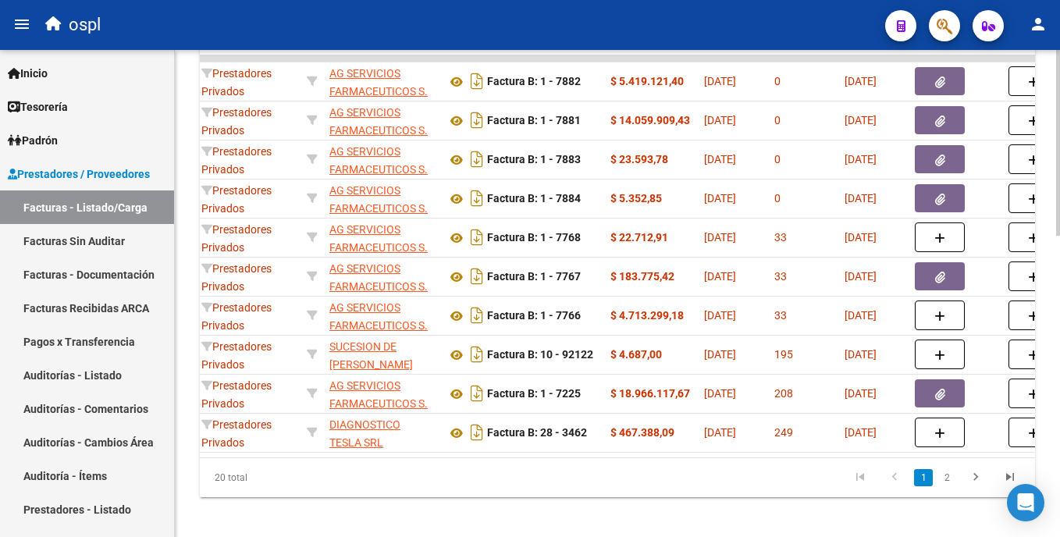
scroll to position [768, 0]
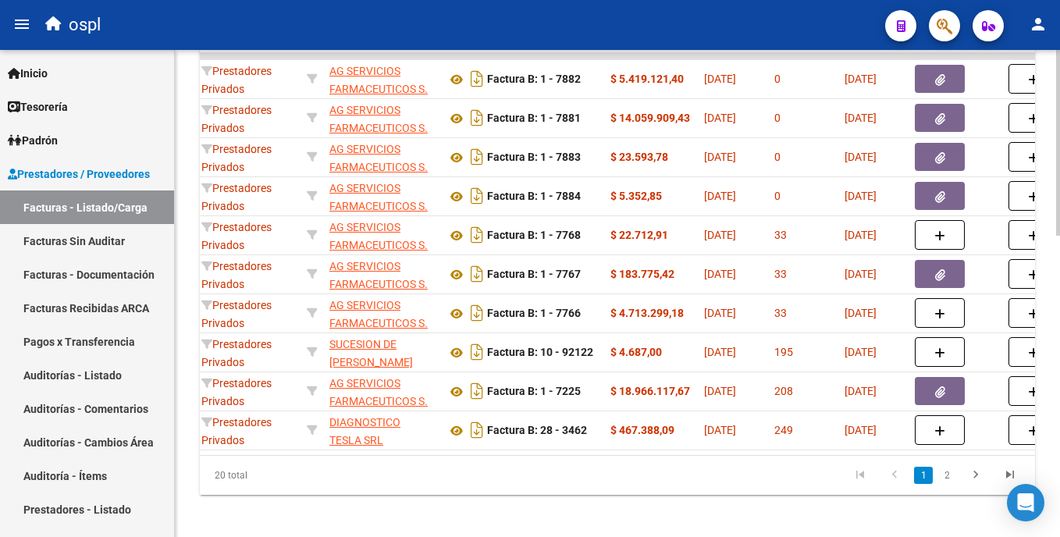
click at [1059, 419] on div at bounding box center [1058, 441] width 4 height 186
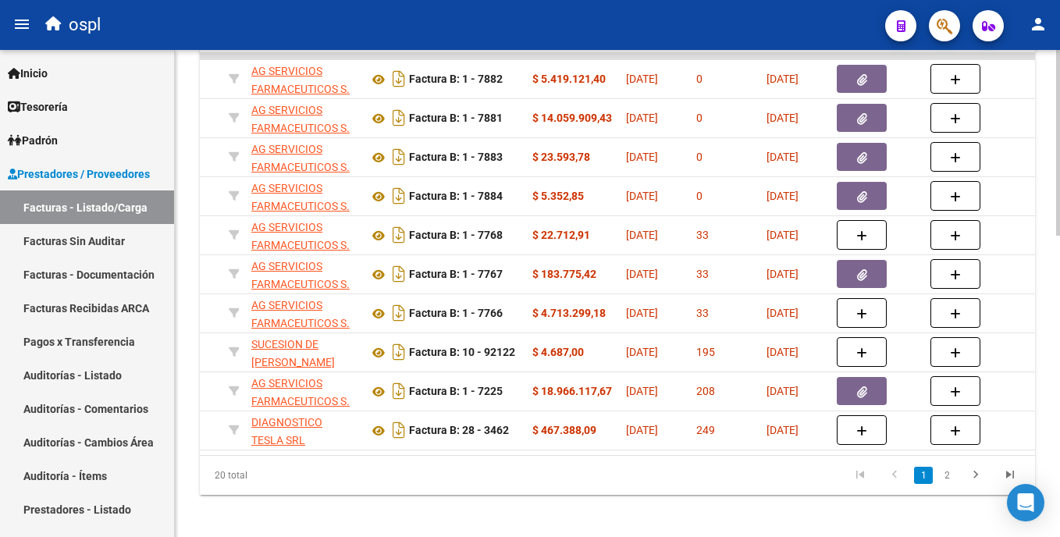
scroll to position [0, 0]
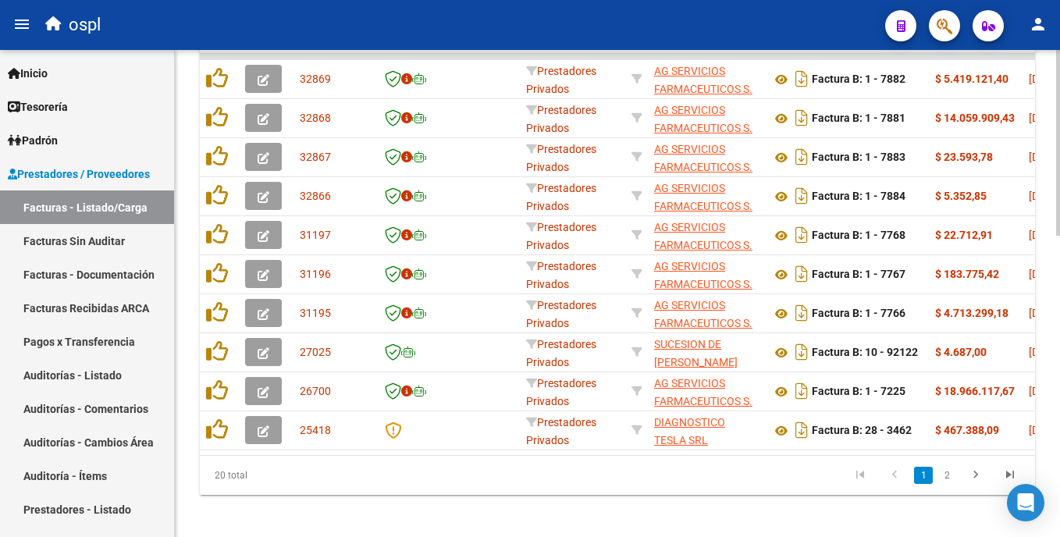
click at [1059, 120] on html "menu ospl person Firma Express Inicio Calendario SSS Instructivos Contacto OS T…" at bounding box center [530, 268] width 1060 height 537
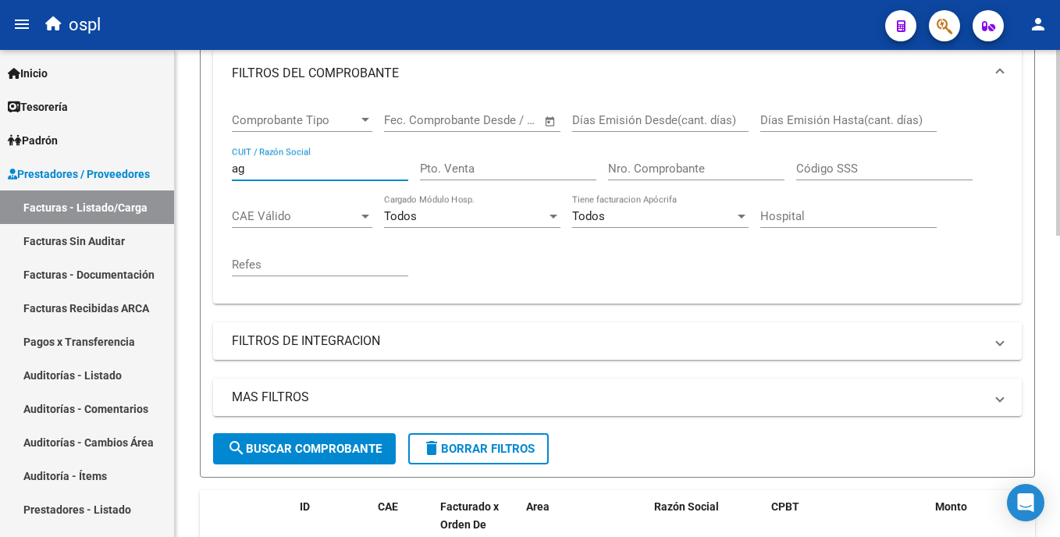
drag, startPoint x: 293, startPoint y: 173, endPoint x: 201, endPoint y: 175, distance: 92.9
click at [201, 175] on form "Filtros Id Prestadores Privados Area Seleccionar Gerenciador Seleccionar Gerenc…" at bounding box center [617, 202] width 835 height 551
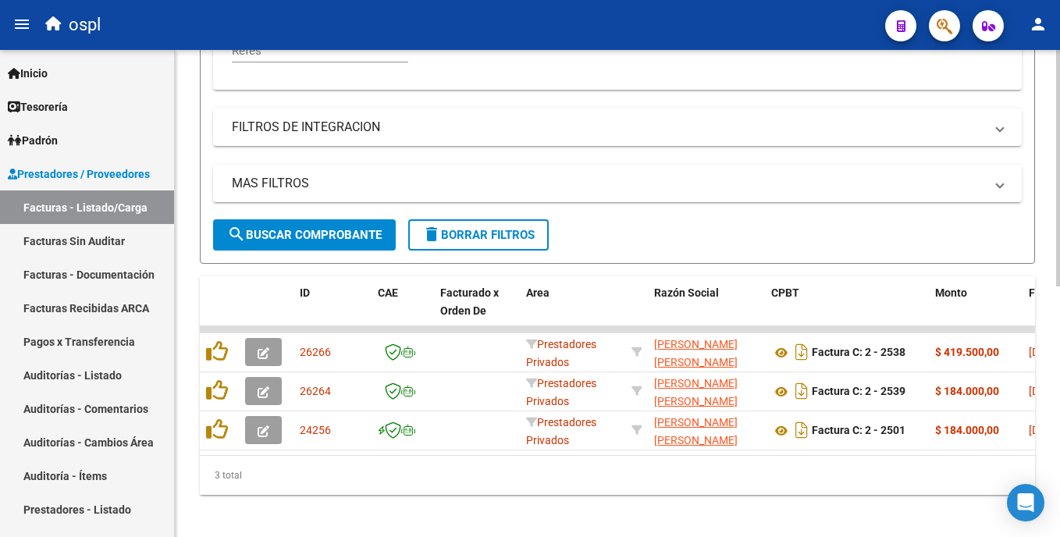
scroll to position [515, 0]
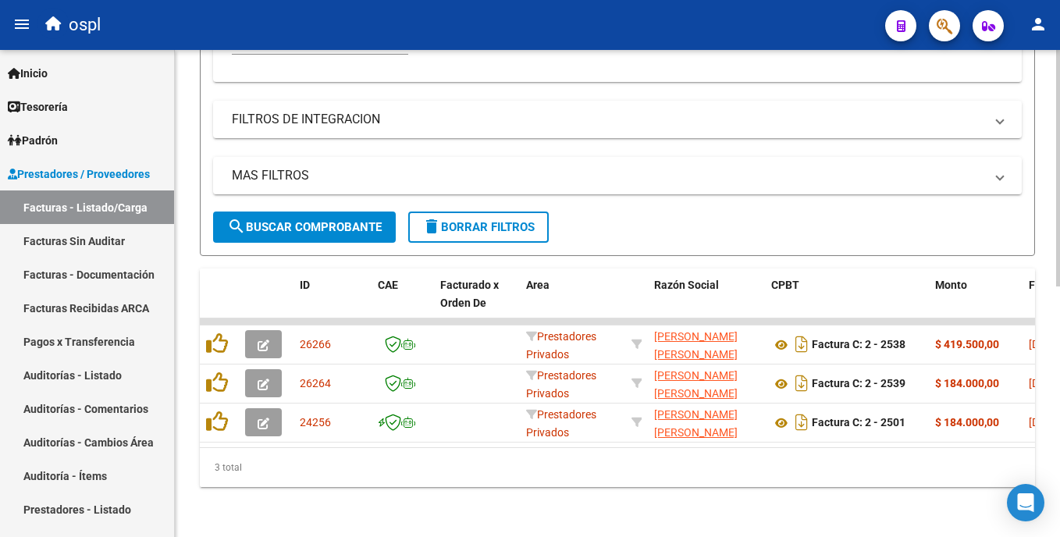
click at [1036, 367] on div "Video tutorial PRESTADORES -> Listado de CPBTs Emitidos por Prestadores / Prove…" at bounding box center [619, 42] width 889 height 990
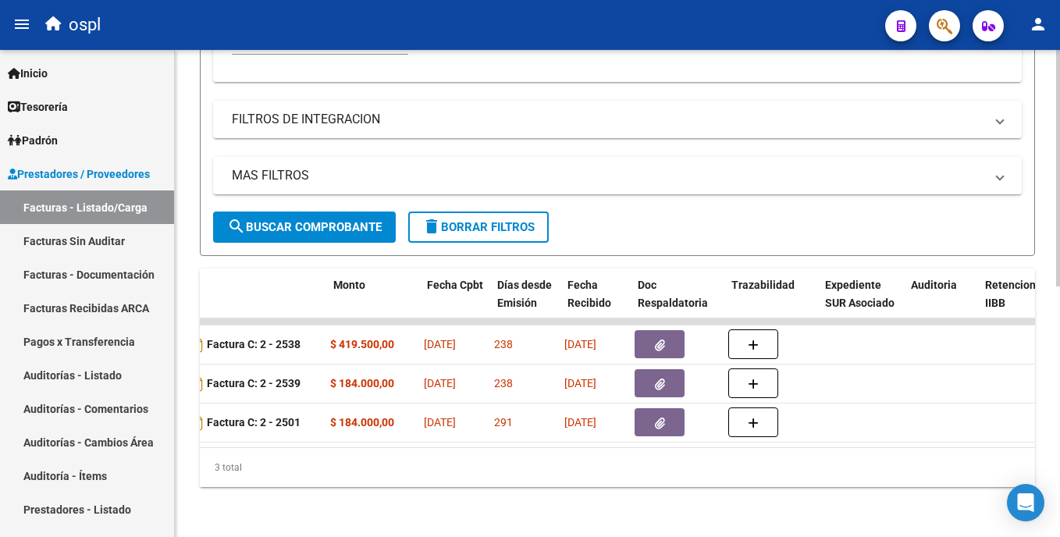
scroll to position [0, 0]
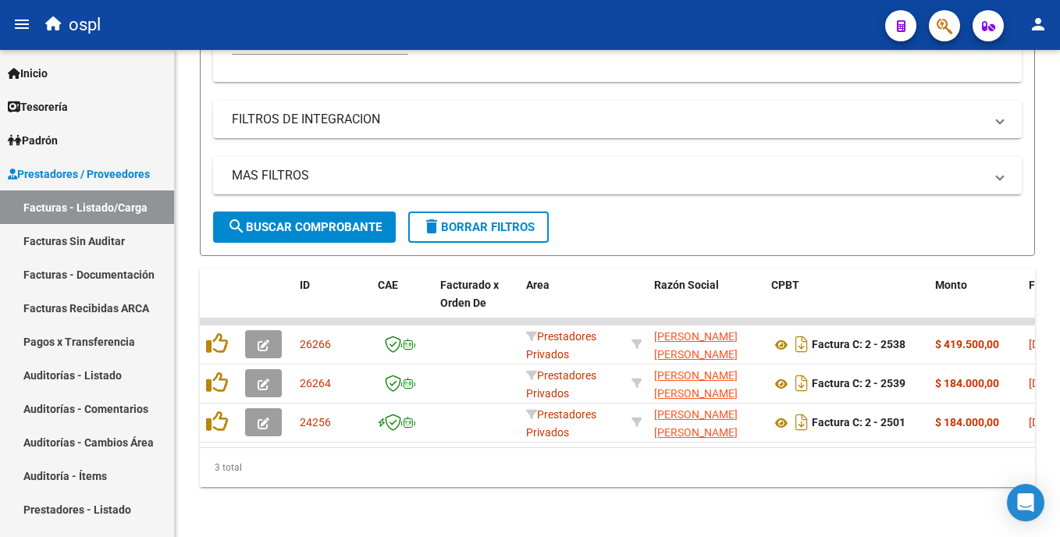
type input "[PERSON_NAME]"
